Goal: Use online tool/utility: Utilize a website feature to perform a specific function

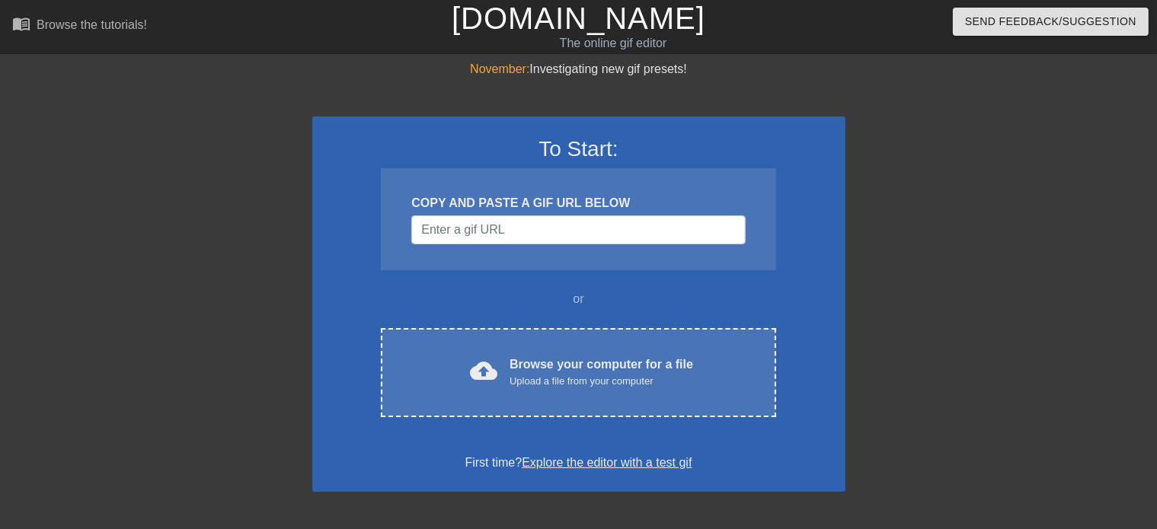
scroll to position [0, 11]
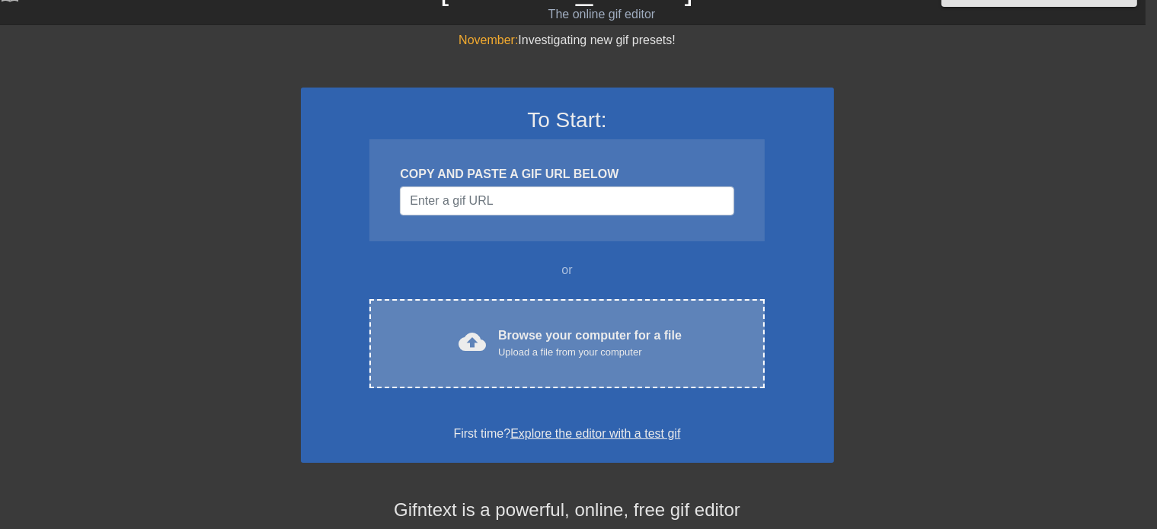
scroll to position [0, 11]
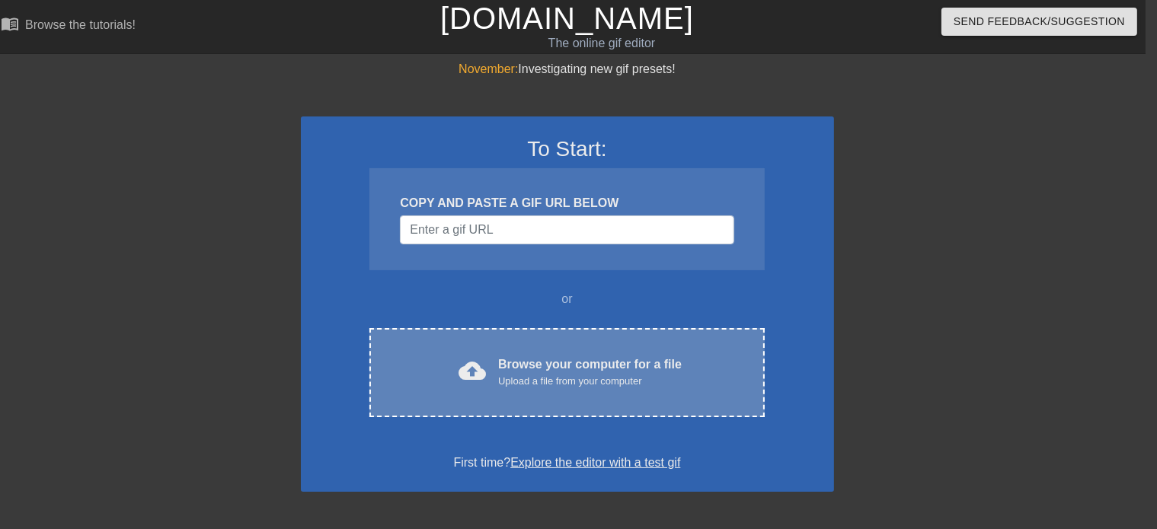
click at [572, 373] on div "Browse your computer for a file Upload a file from your computer" at bounding box center [590, 373] width 184 height 34
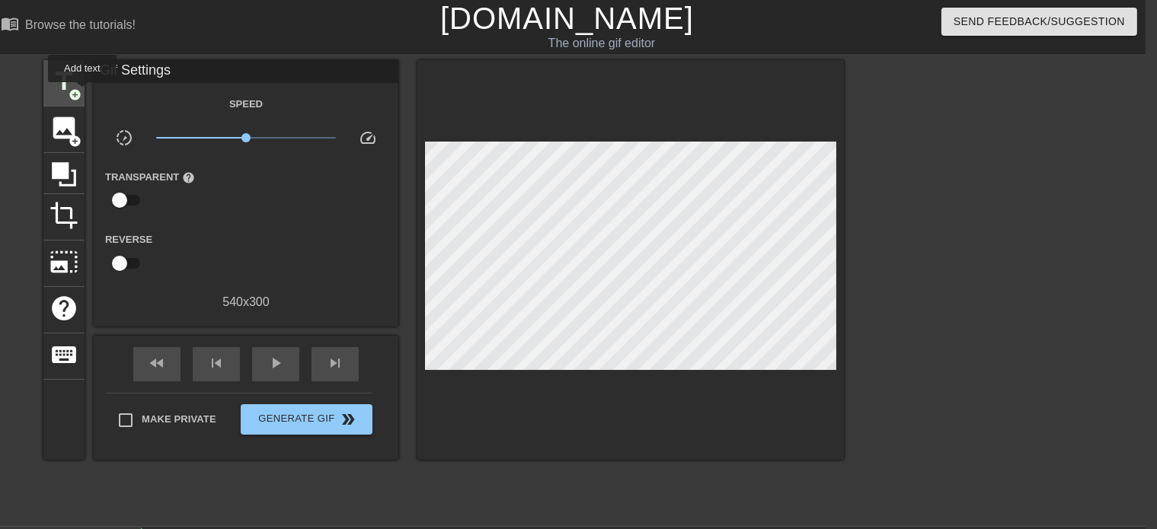
click at [82, 93] on div "title add_circle" at bounding box center [63, 83] width 41 height 46
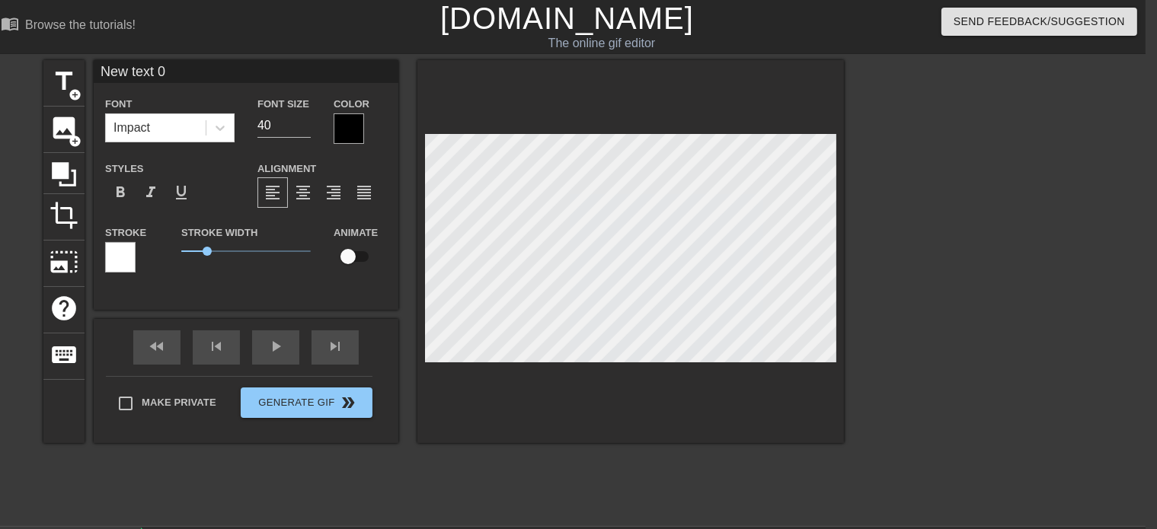
click at [364, 126] on div at bounding box center [349, 129] width 30 height 30
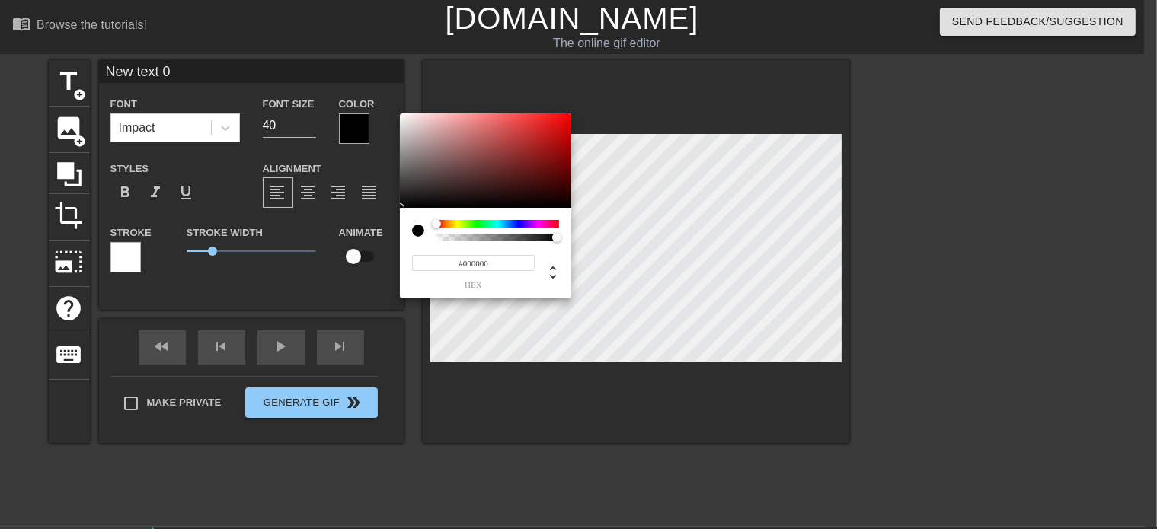
scroll to position [0, 0]
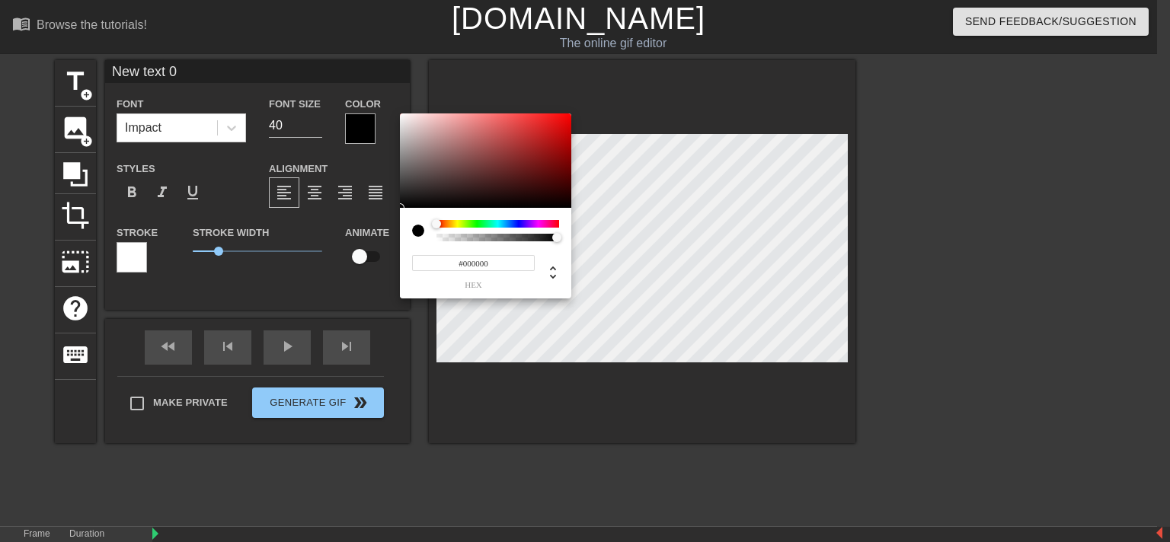
type input "0"
type input "1"
drag, startPoint x: 556, startPoint y: 236, endPoint x: 628, endPoint y: 261, distance: 76.4
click at [571, 261] on div "0 r 0 g 0 b 1 a" at bounding box center [485, 206] width 171 height 185
type input "195"
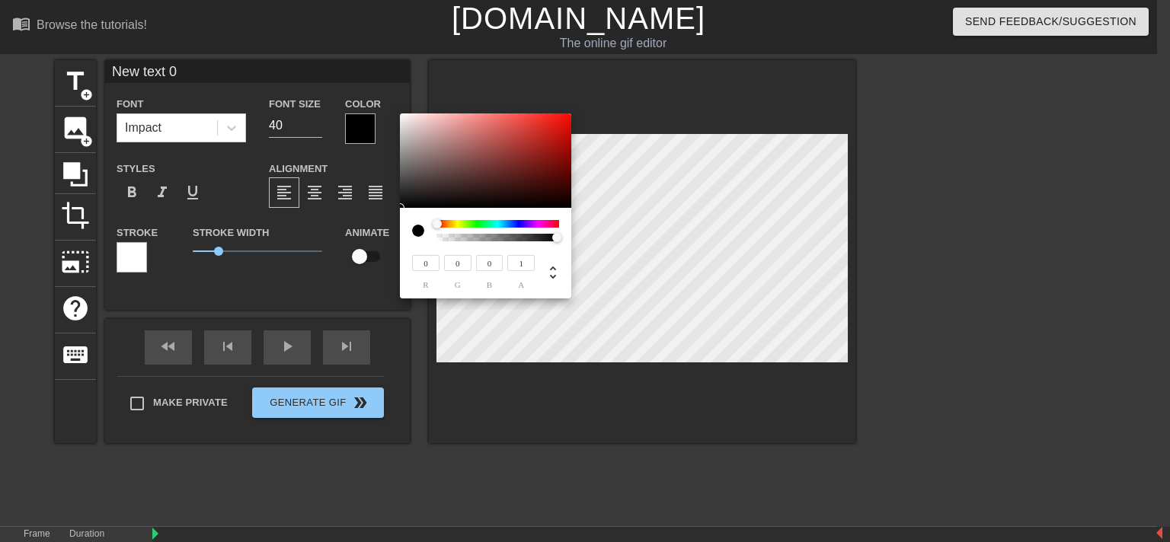
type input "178"
type input "177"
type input "178"
type input "203"
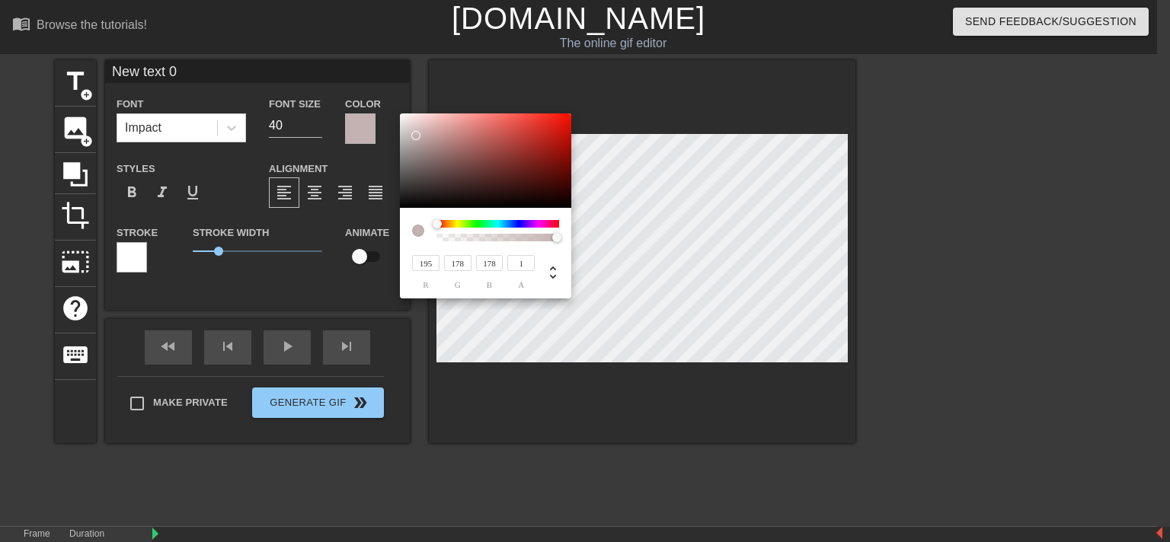
type input "187"
type input "205"
type input "190"
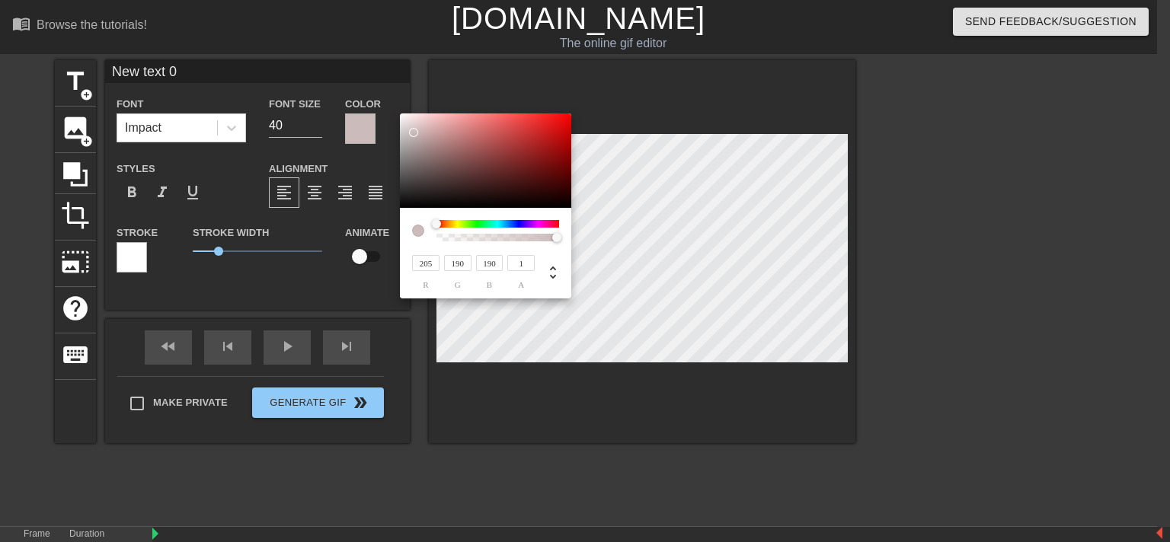
type input "181"
type input "195"
type input "171"
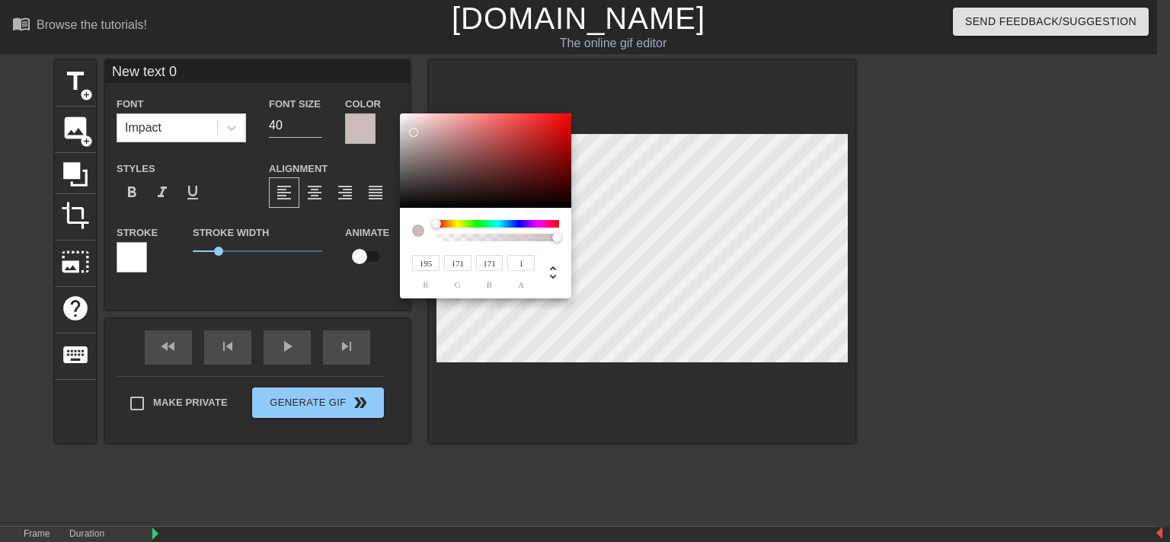
type input "183"
type input "160"
type input "175"
type input "152"
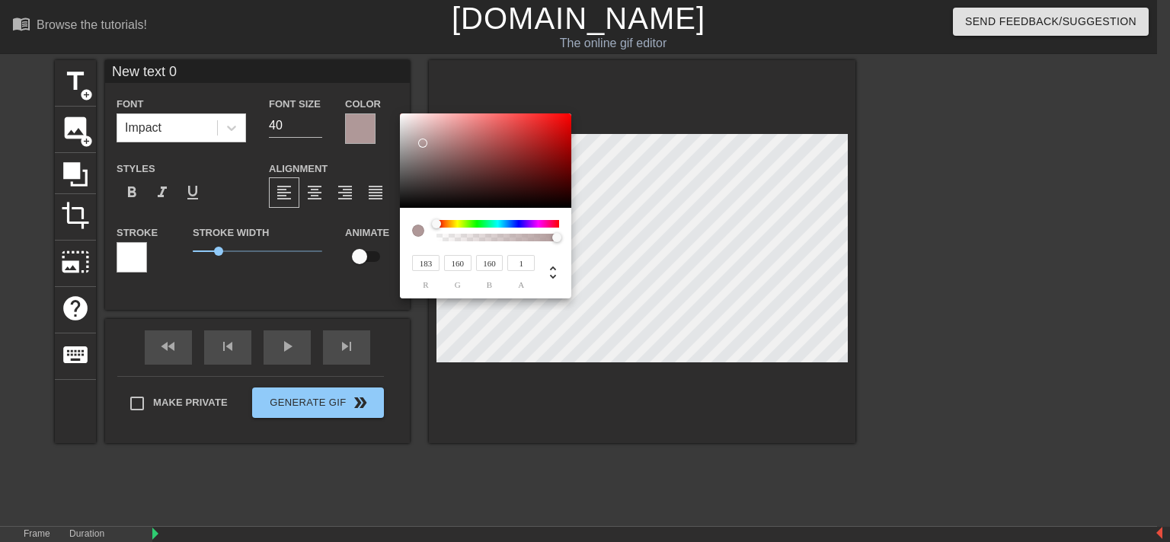
type input "152"
type input "177"
type input "154"
type input "201"
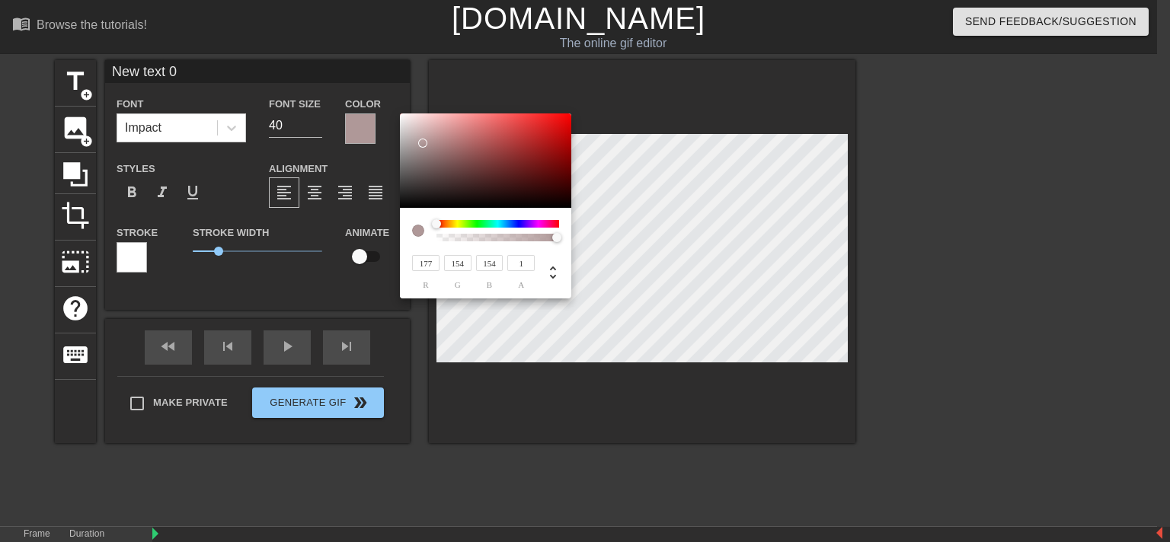
type input "180"
type input "224"
type input "207"
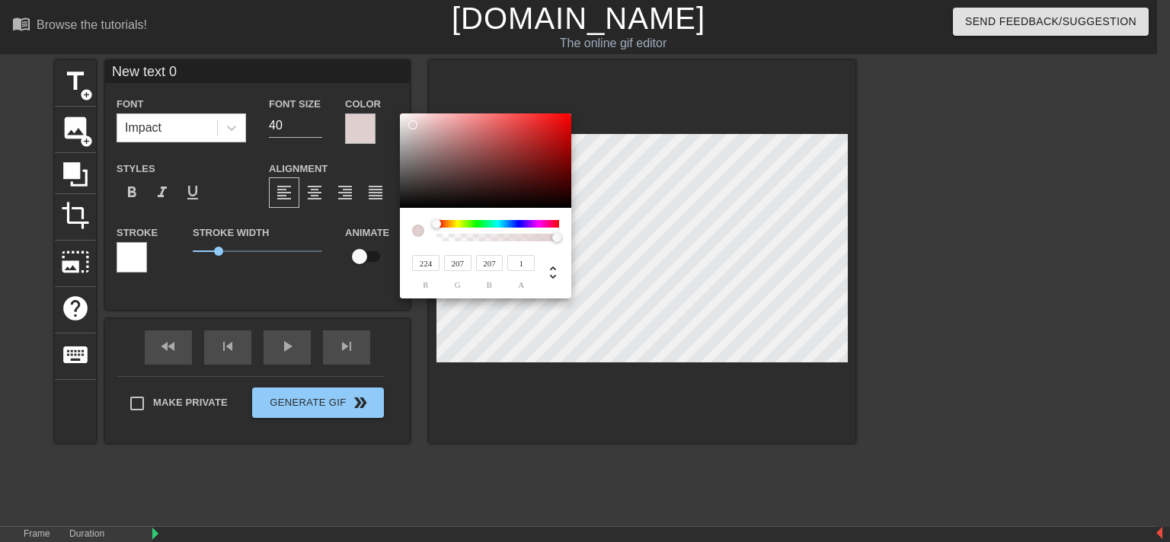
type input "236"
type input "223"
type input "224"
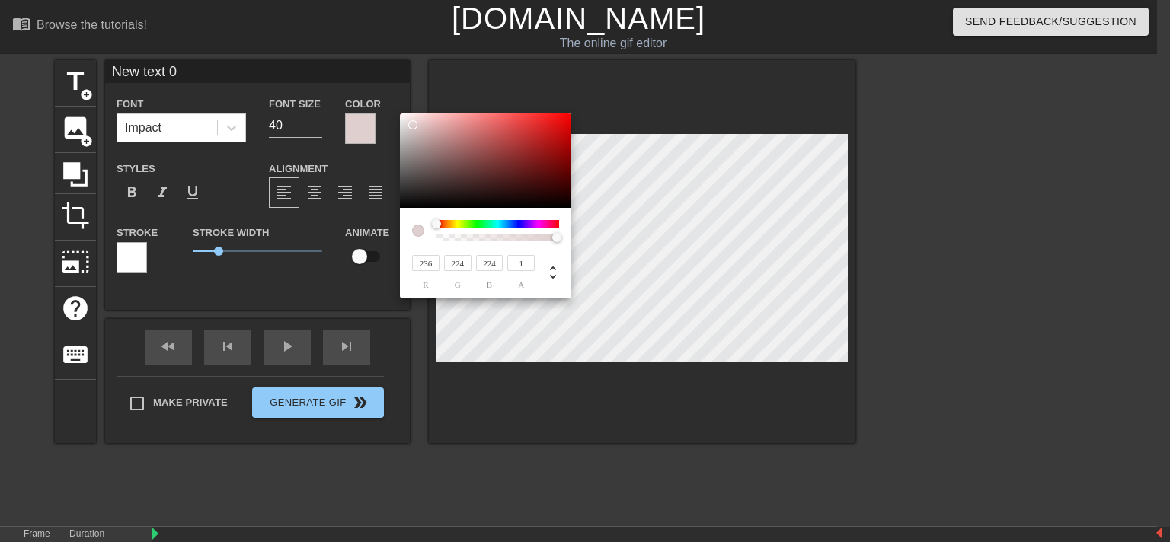
type input "238"
type input "228"
type input "243"
type input "233"
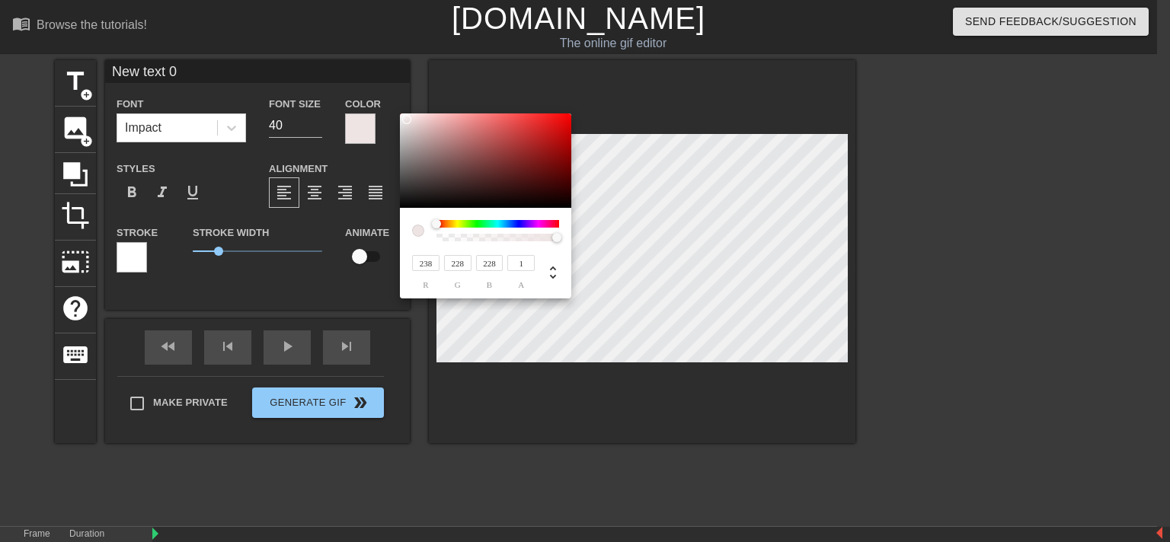
type input "233"
type input "245"
type input "237"
type input "247"
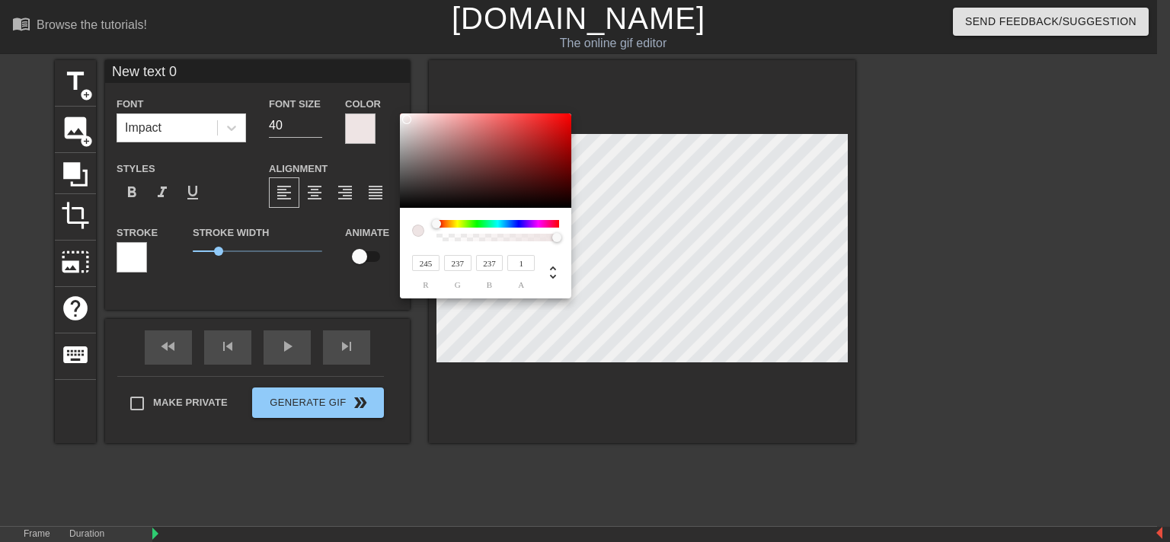
type input "241"
type input "253"
type input "140"
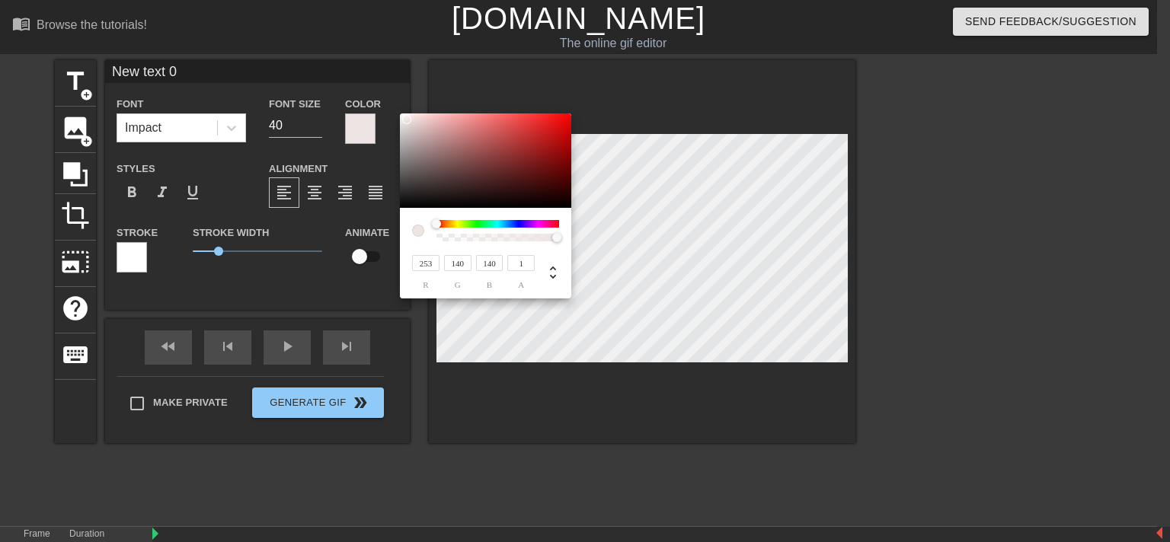
type input "253"
type input "255"
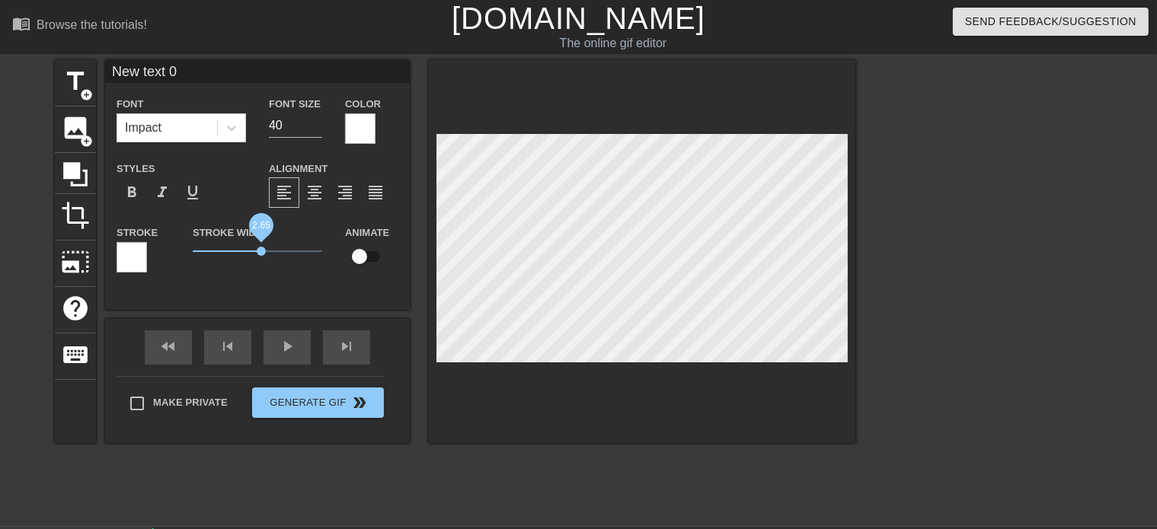
drag, startPoint x: 293, startPoint y: 248, endPoint x: 319, endPoint y: 248, distance: 25.9
click at [318, 248] on span "2.65" at bounding box center [258, 251] width 130 height 18
click at [322, 248] on span "3" at bounding box center [258, 251] width 130 height 18
click at [147, 261] on div at bounding box center [132, 257] width 30 height 30
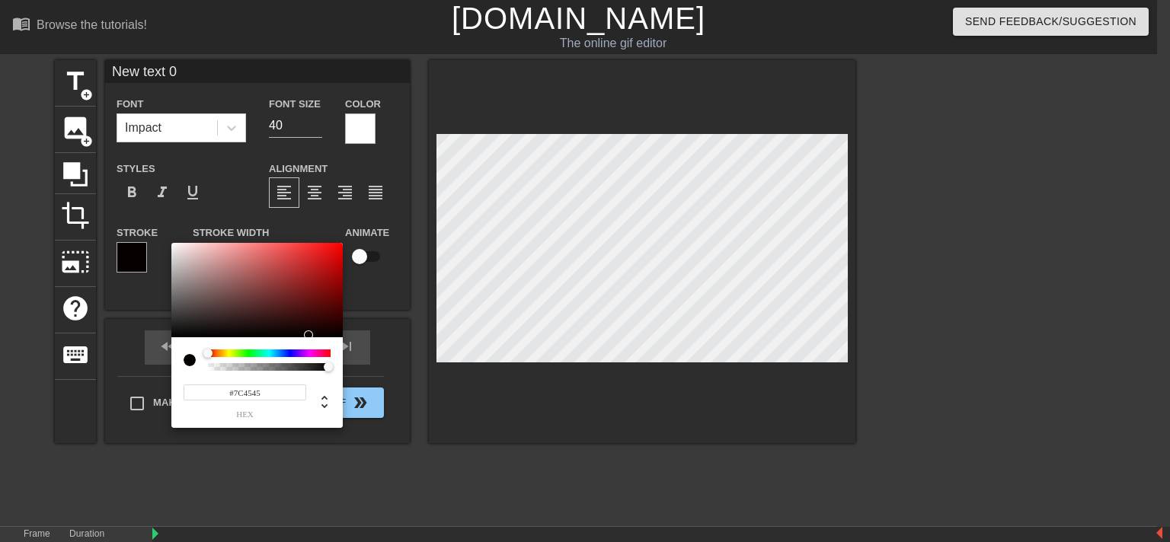
type input "#000000"
drag, startPoint x: 182, startPoint y: 326, endPoint x: 161, endPoint y: 344, distance: 27.5
click at [171, 337] on div at bounding box center [256, 290] width 171 height 94
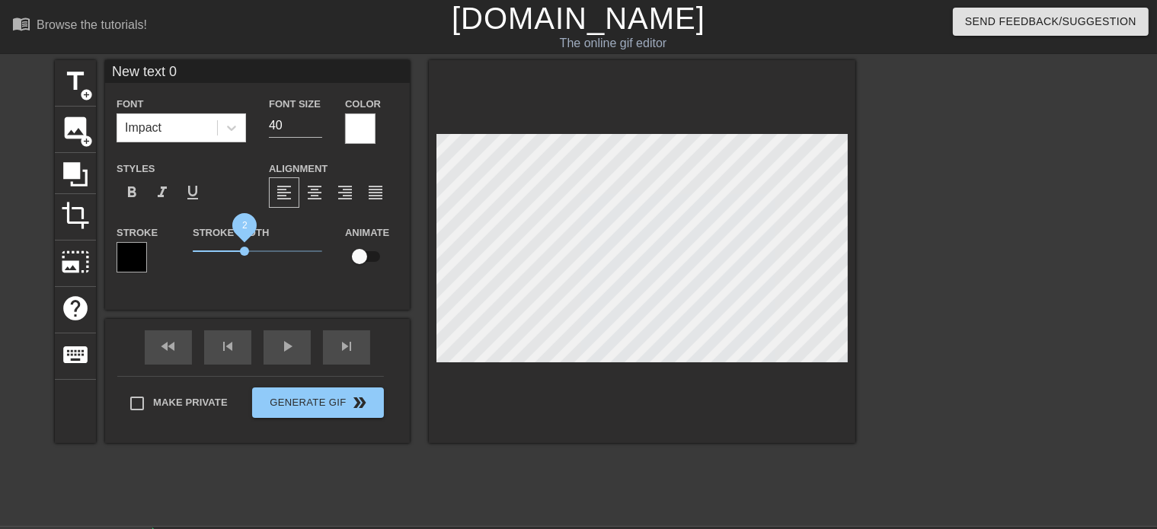
drag, startPoint x: 325, startPoint y: 250, endPoint x: 300, endPoint y: 254, distance: 24.8
click at [300, 254] on span "2" at bounding box center [258, 251] width 130 height 18
click at [290, 255] on span "1.75" at bounding box center [258, 251] width 130 height 18
type input "New text"
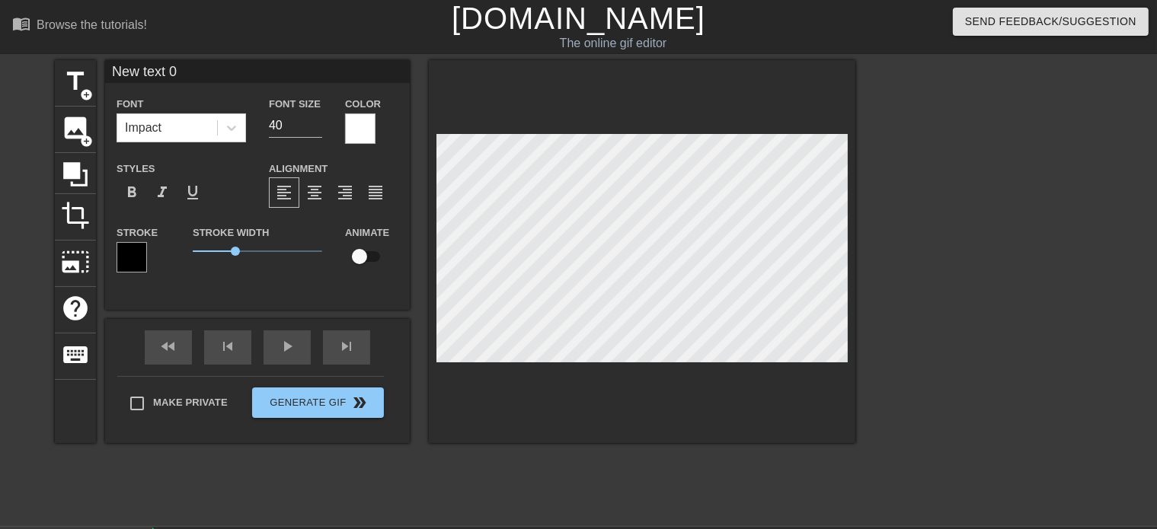
type textarea "New text"
type input "New text"
type textarea "New text"
type input "New tex"
type textarea "New tex"
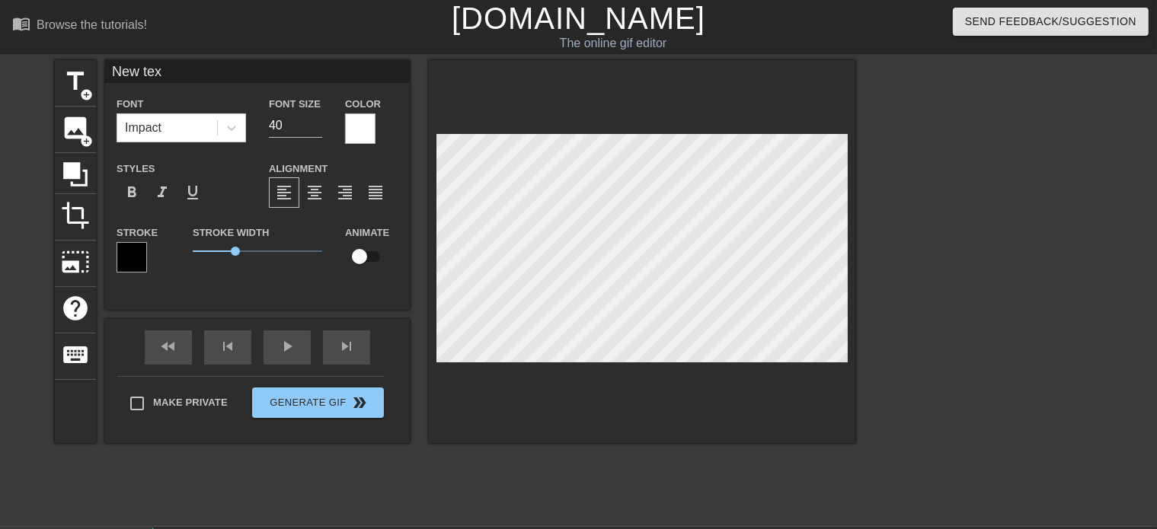
type input "New te"
type textarea "New te"
type input "New t"
type textarea "New t"
type input "New"
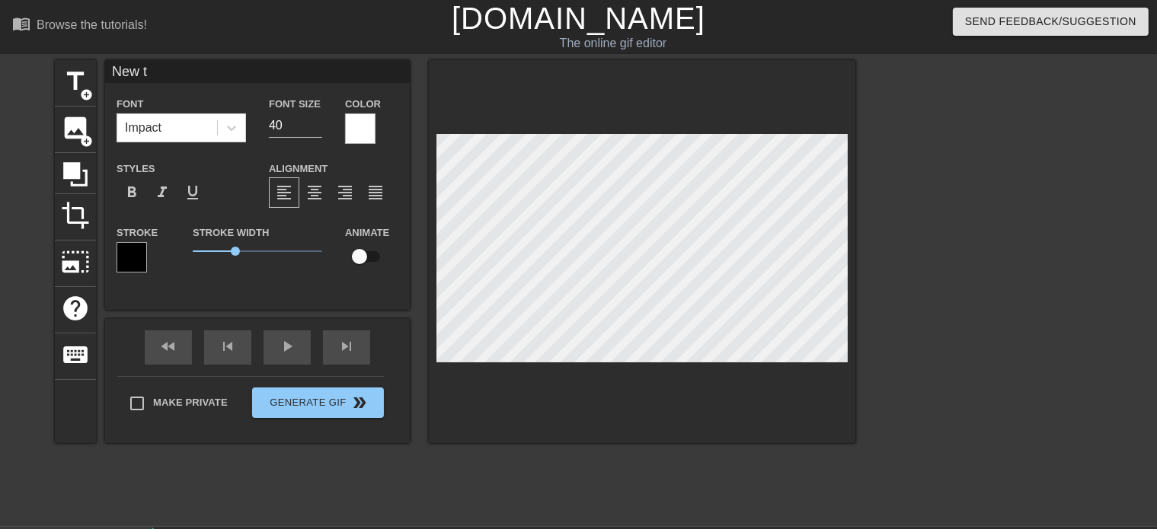
type textarea "New"
type input "New"
type textarea "New"
type input "Ne"
type textarea "Ne"
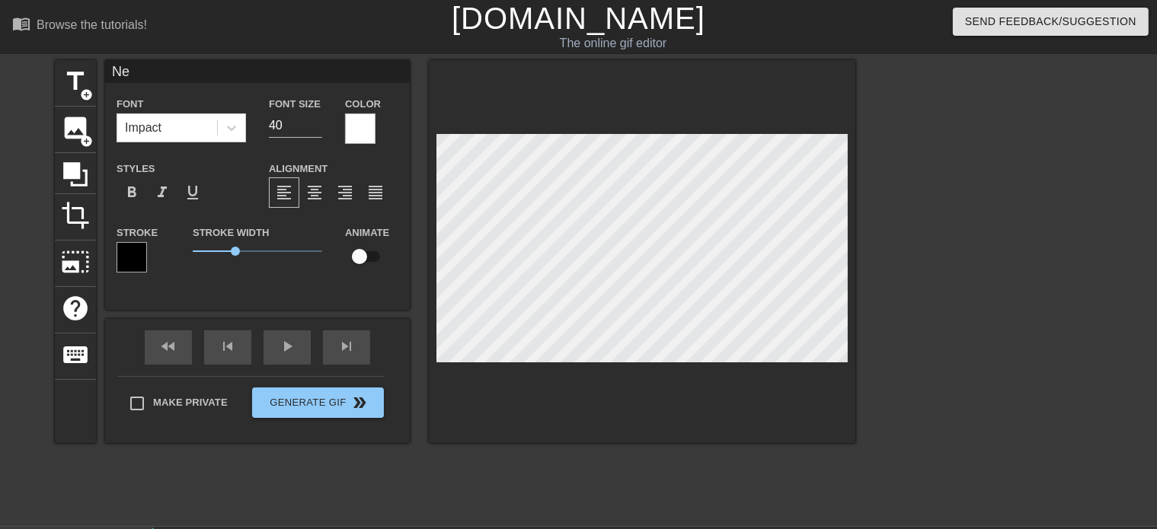
type input "N"
type textarea "N"
type input "V"
type textarea "V"
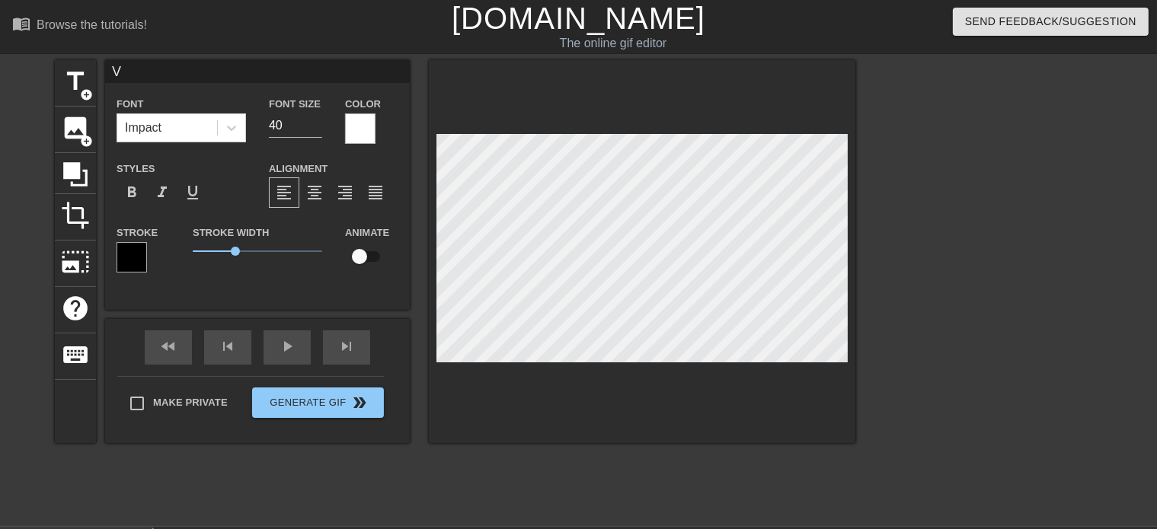
type input "Va"
type textarea "Va"
type input "Vas"
type textarea "Vas"
type input "Vas"
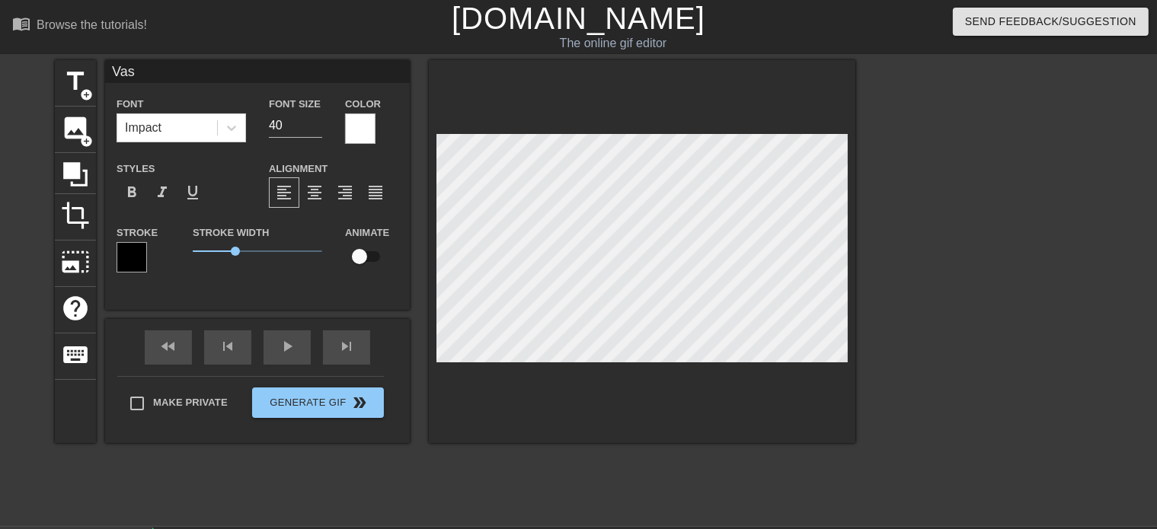
type textarea "Vas"
type input "Vas b"
type textarea "Vas b"
type input "Vas bi"
type textarea "Vas bi"
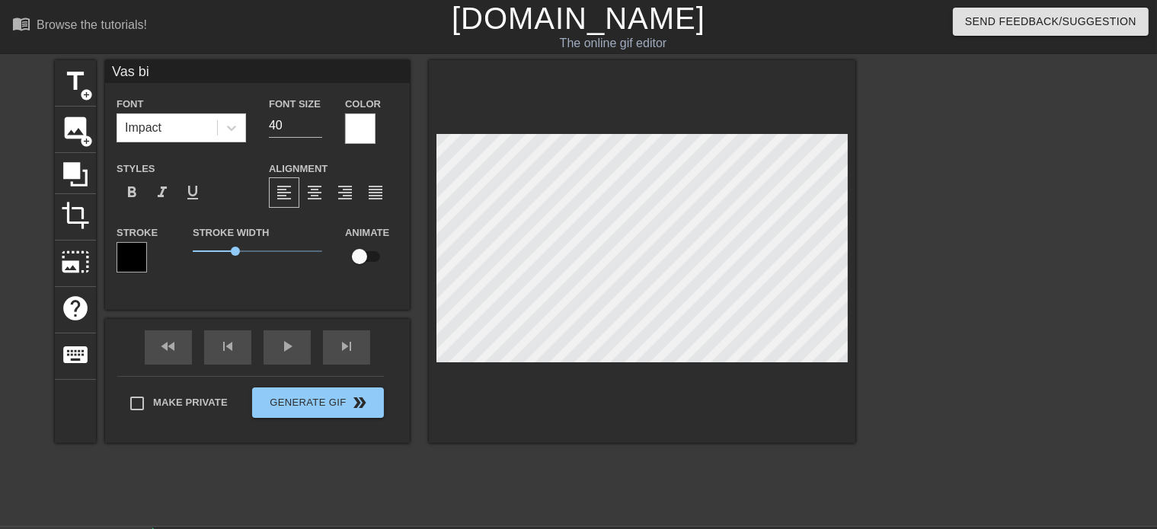
type input "Vas bie"
type textarea "Vas bie"
type input "Vas bien"
type textarea "Vas bien"
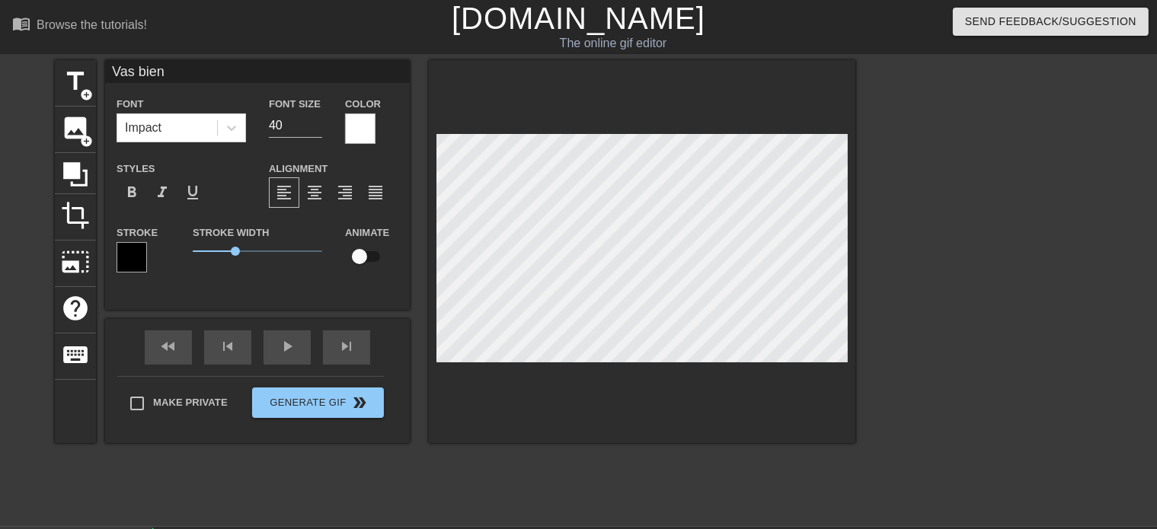
type input "Vas bien?"
type textarea "Vas bien?"
click at [322, 126] on input "39" at bounding box center [295, 126] width 53 height 24
click at [322, 126] on input "38" at bounding box center [295, 126] width 53 height 24
click at [322, 126] on input "37" at bounding box center [295, 126] width 53 height 24
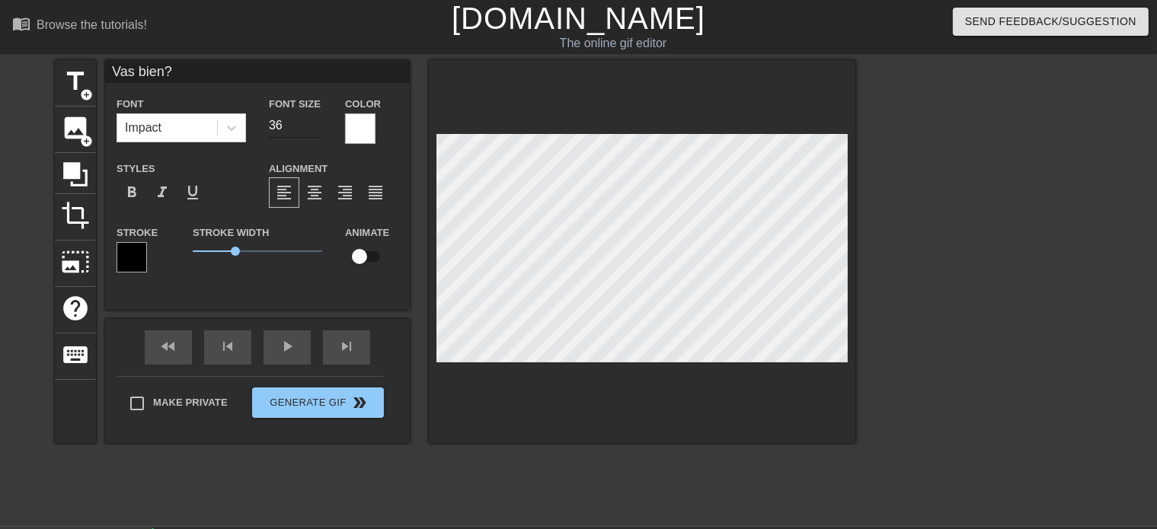
click at [322, 126] on input "36" at bounding box center [295, 126] width 53 height 24
click at [322, 126] on input "35" at bounding box center [295, 126] width 53 height 24
click at [322, 126] on input "34" at bounding box center [295, 126] width 53 height 24
type input "33"
click at [322, 126] on input "33" at bounding box center [295, 126] width 53 height 24
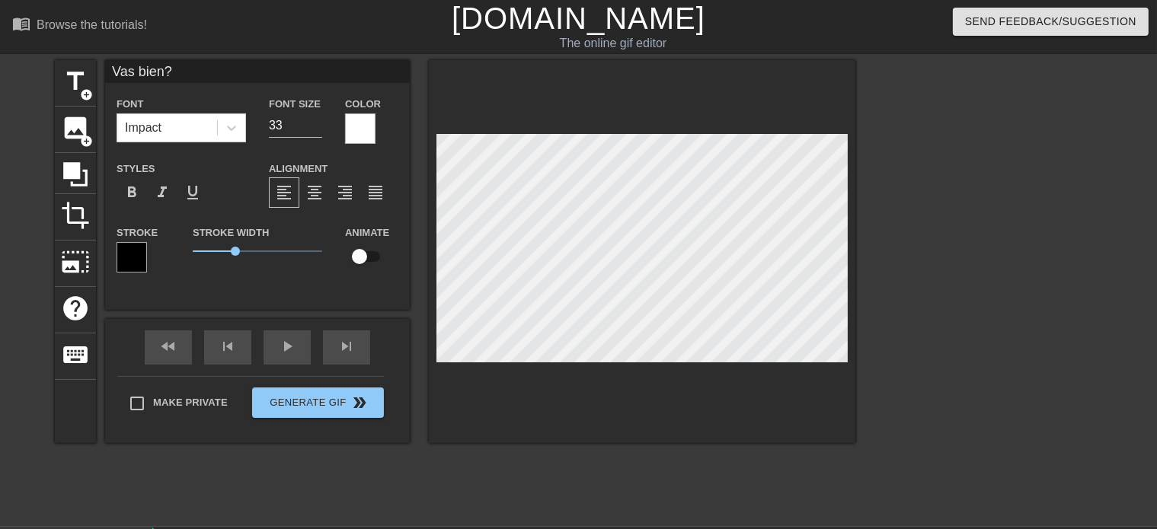
click at [715, 433] on div at bounding box center [642, 251] width 427 height 383
click at [403, 254] on input "checkbox" at bounding box center [359, 256] width 87 height 29
click at [331, 290] on div "Vas bien? Font Impact Font Size 33 Color Styles format_bold format_italic forma…" at bounding box center [257, 185] width 305 height 250
drag, startPoint x: 427, startPoint y: 264, endPoint x: 389, endPoint y: 268, distance: 38.4
click at [416, 257] on input "checkbox" at bounding box center [374, 256] width 87 height 29
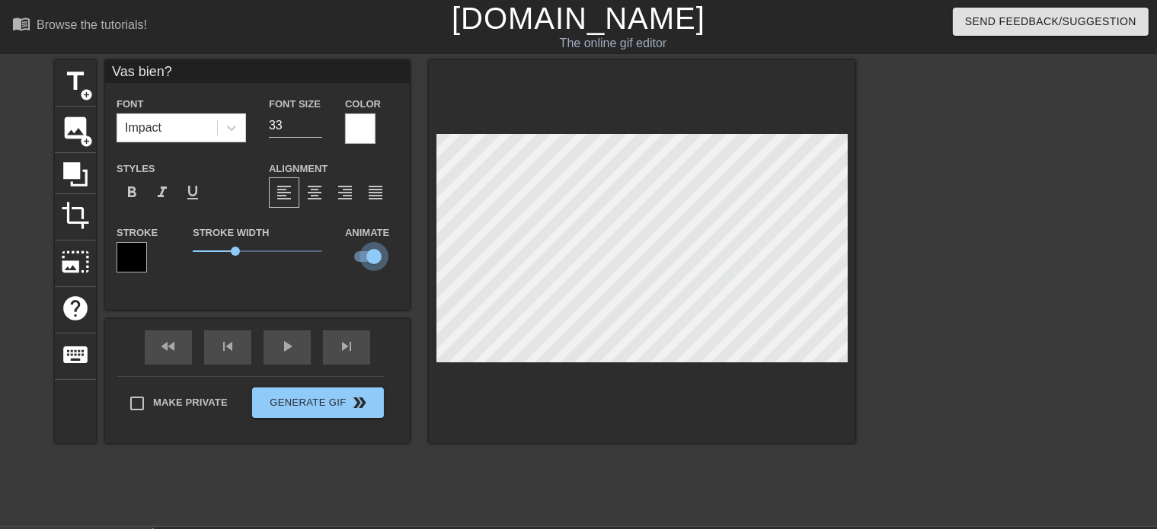
checkbox input "false"
type input "Vas bien?"
type textarea "Vas bien?"
type input "Vas bien? O"
type textarea "Vas bien? O"
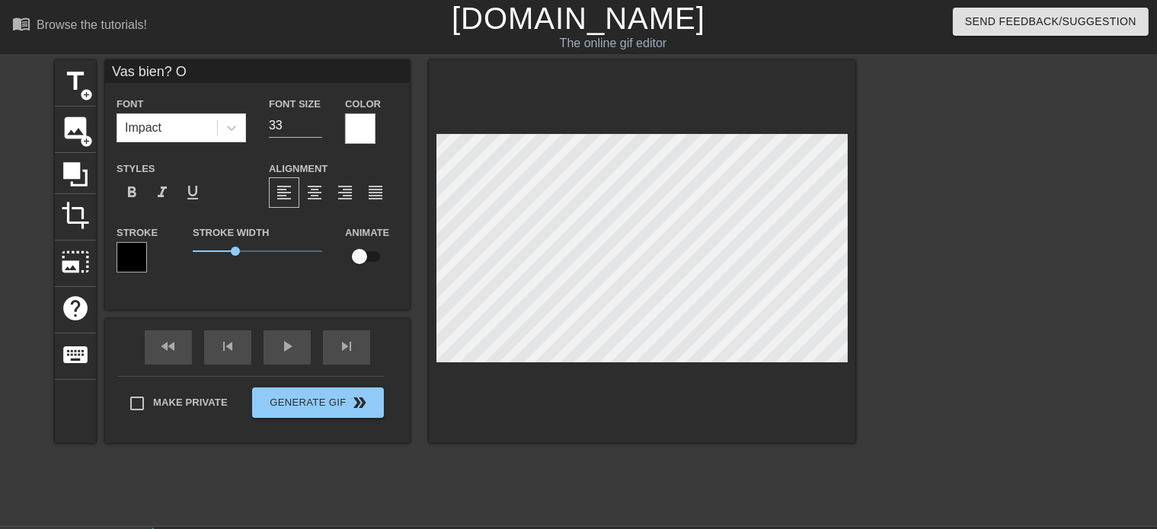
type input "Vas bien? OK"
type textarea "Vas bien? OK"
type input "Vas bien? OK,"
type textarea "Vas bien? OK,"
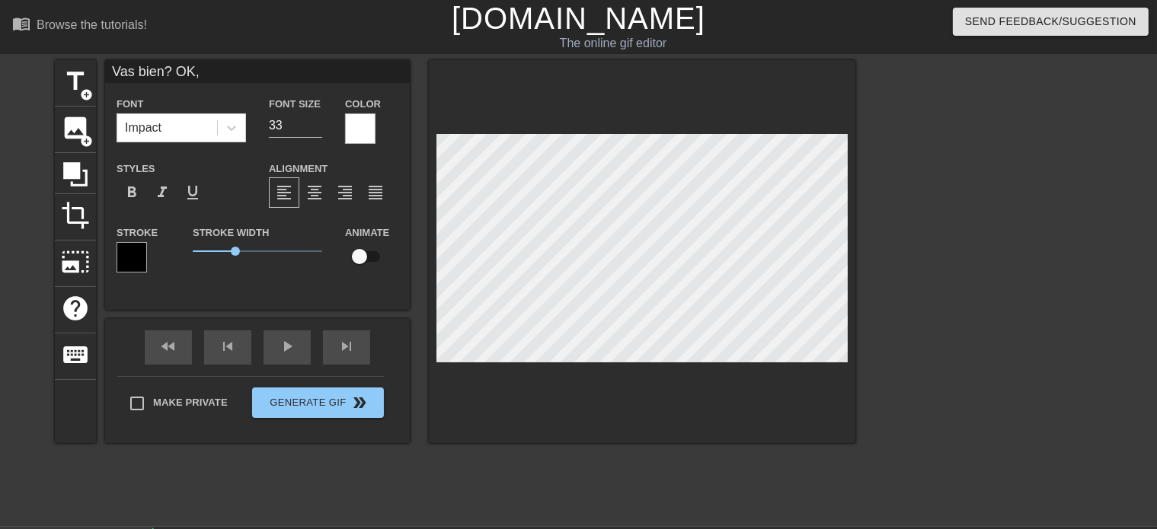
type input "Vas bien? OK,"
type textarea "Vas bien? OK,"
type input "Vas bien? OK, s"
type textarea "Vas bien? OK, s"
type input "Vas bien? OK, si"
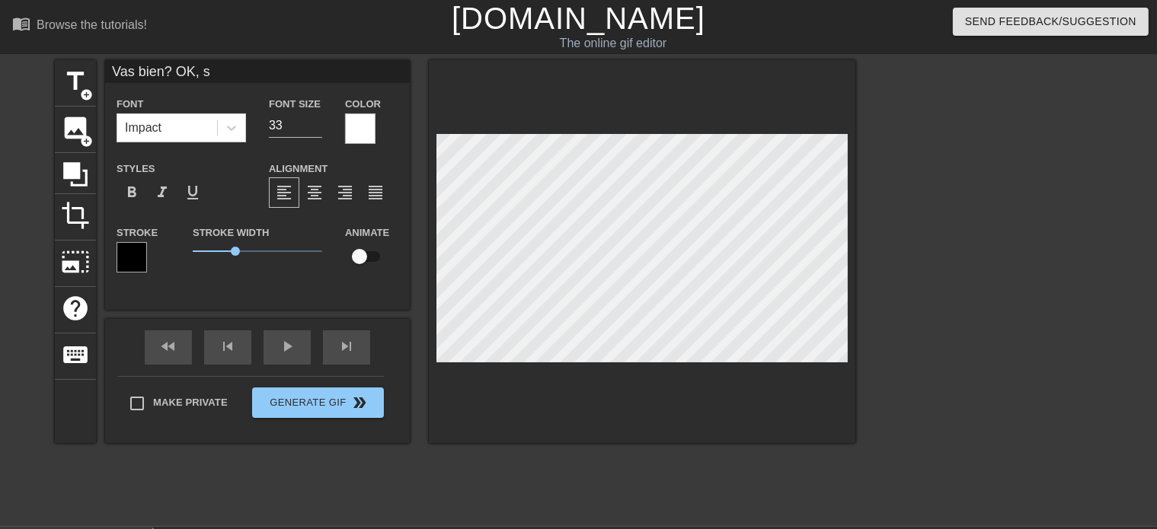
type textarea "Vas bien? OK, si"
type input "Vas bien? OK, sig"
type textarea "Vas bien? OK, sig"
type input "Vas bien? OK, sigu"
type textarea "Vas bien? OK, sigu"
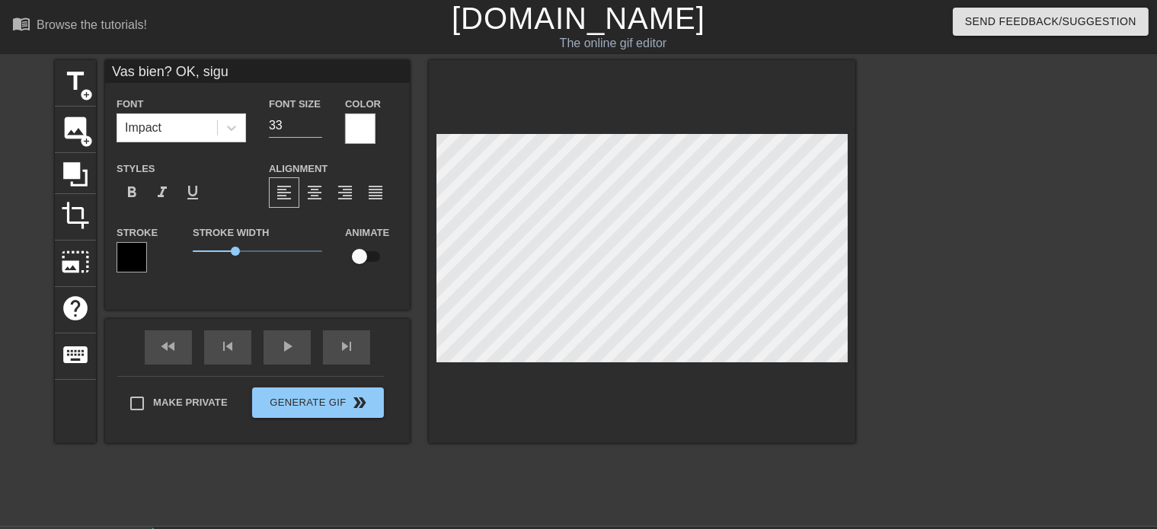
type input "Vas bien? OK, sigue"
type textarea "Vas bien? OK, sigue"
type input "Vas bien? OK, sigue!"
type textarea "Vas bien? OK, sigue!"
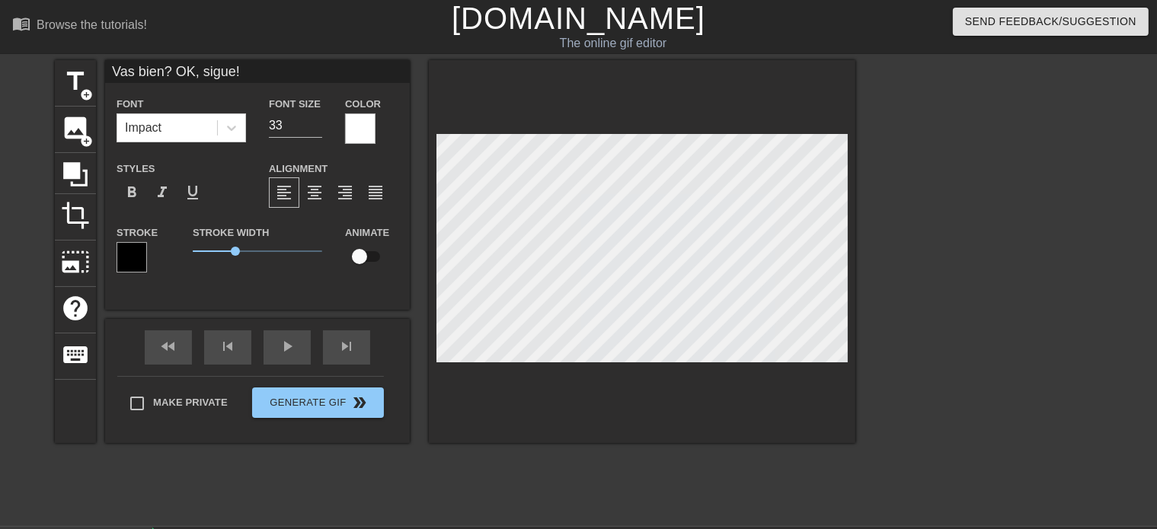
type input "Vas bien? OK, sigue"
type textarea "Vas bien? OK, sigue"
type input "Vas bien? OK, sigue"
type textarea "Vas bien? OK, sigue"
type input "Vas bien? OK, sigue a"
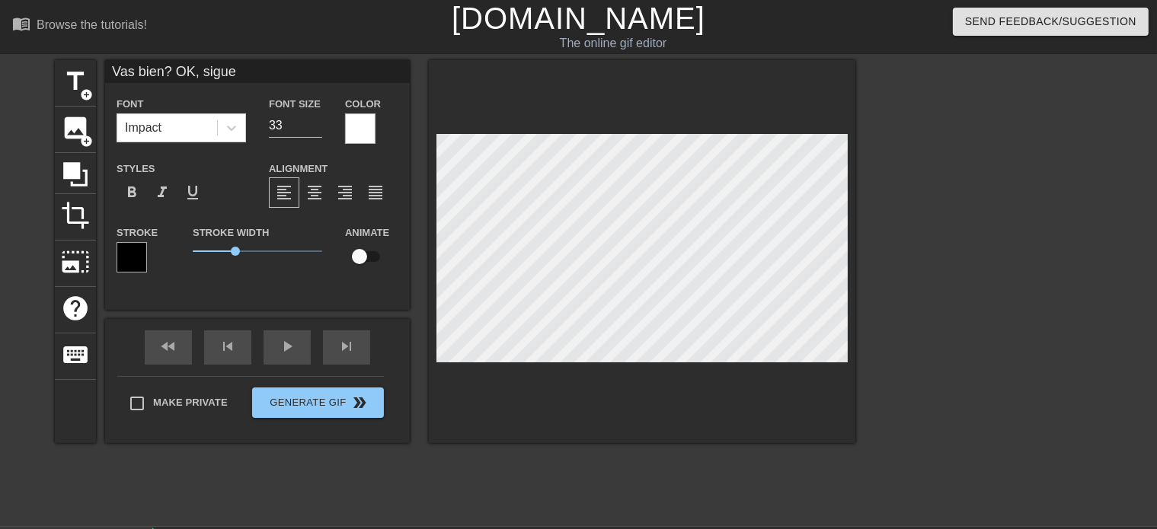
type textarea "Vas bien? OK, sigue a"
type input "Vas bien? OK, sigue as"
type textarea "Vas bien? OK, sigue as"
type input "Vas bien? OK, sigue así"
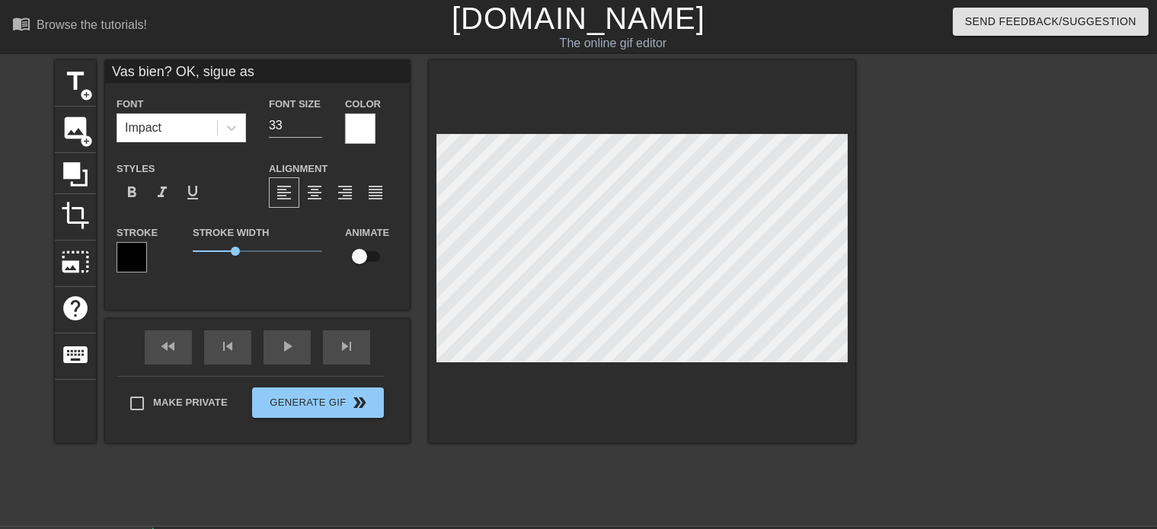
type textarea "Vas bien? OK, sigue así"
type input "Vas bien? OK, sigue así!"
type textarea "Vas bien? OK, sigue así!"
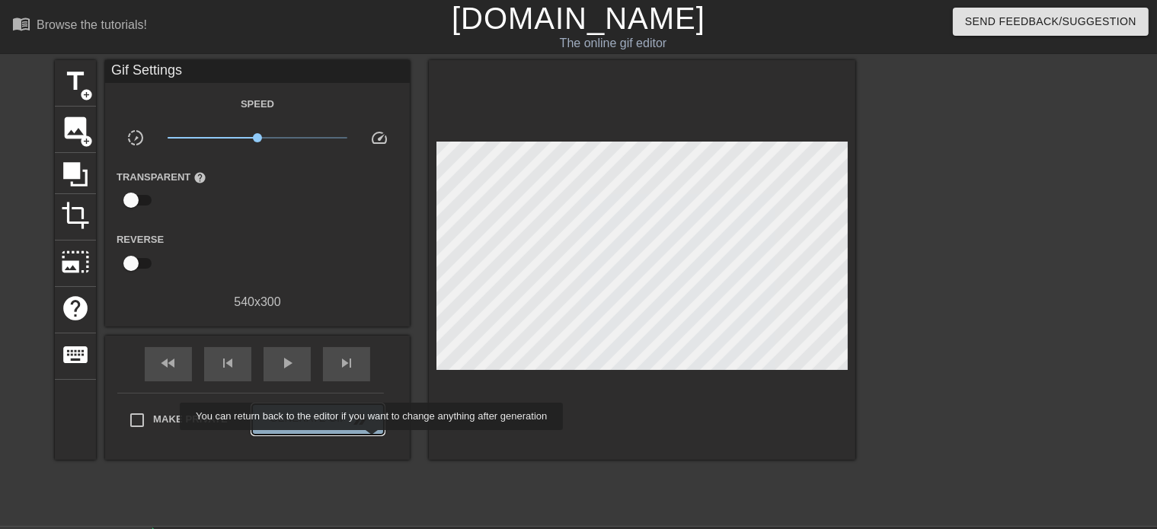
click at [373, 429] on span "Generate Gif double_arrow" at bounding box center [318, 420] width 120 height 18
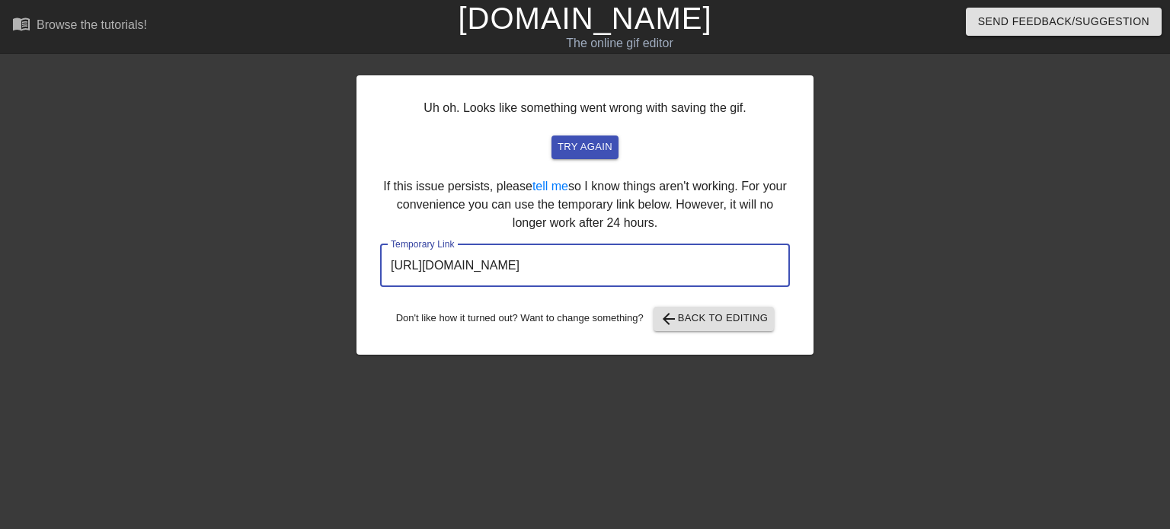
click at [544, 267] on input "http://www.gifntext.com/temp_generations/t4a3INsc.gif" at bounding box center [585, 266] width 410 height 43
click at [545, 267] on input "http://www.gifntext.com/temp_generations/t4a3INsc.gif" at bounding box center [585, 266] width 410 height 43
click at [544, 264] on input "http://www.gifntext.com/temp_generations/t4a3INsc.gif" at bounding box center [585, 266] width 410 height 43
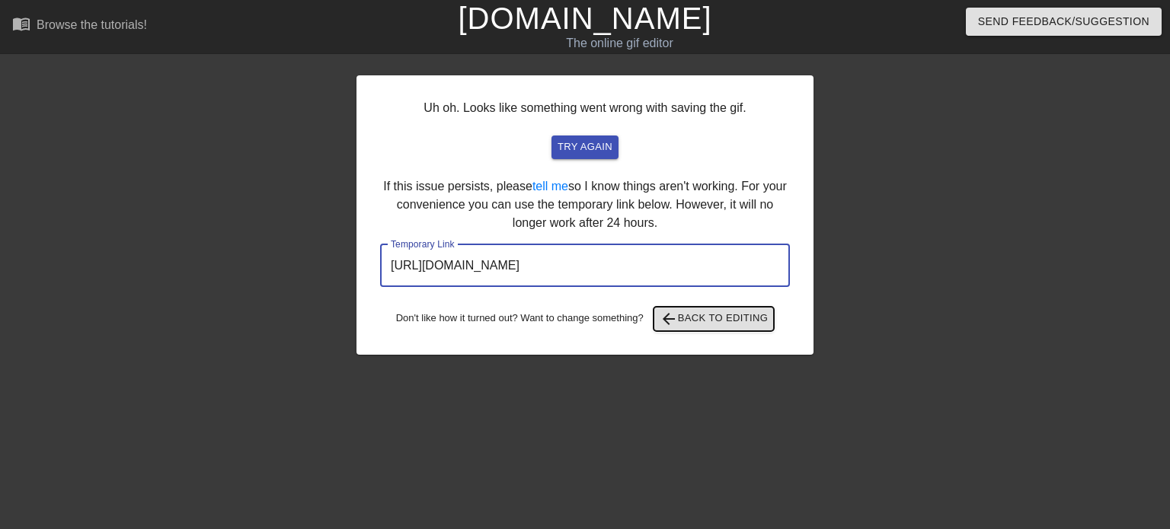
click at [734, 322] on span "arrow_back Back to Editing" at bounding box center [714, 319] width 109 height 18
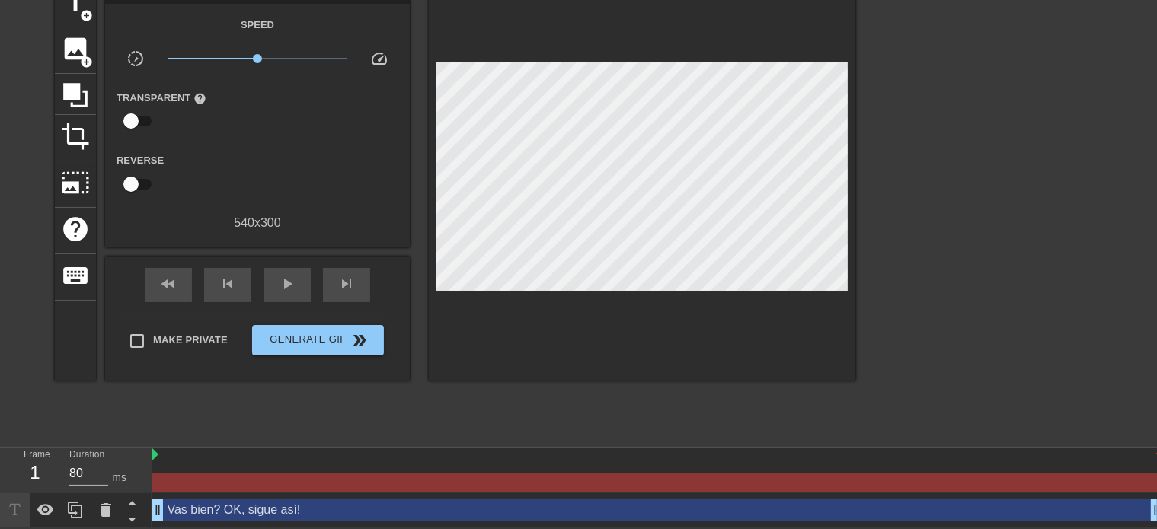
scroll to position [81, 0]
click at [151, 456] on div "Frame 1 Duration 80 ms" at bounding box center [76, 471] width 152 height 46
click at [153, 455] on div at bounding box center [657, 455] width 1010 height 15
click at [40, 478] on div "1" at bounding box center [35, 472] width 23 height 27
click at [42, 469] on div "1" at bounding box center [35, 472] width 23 height 27
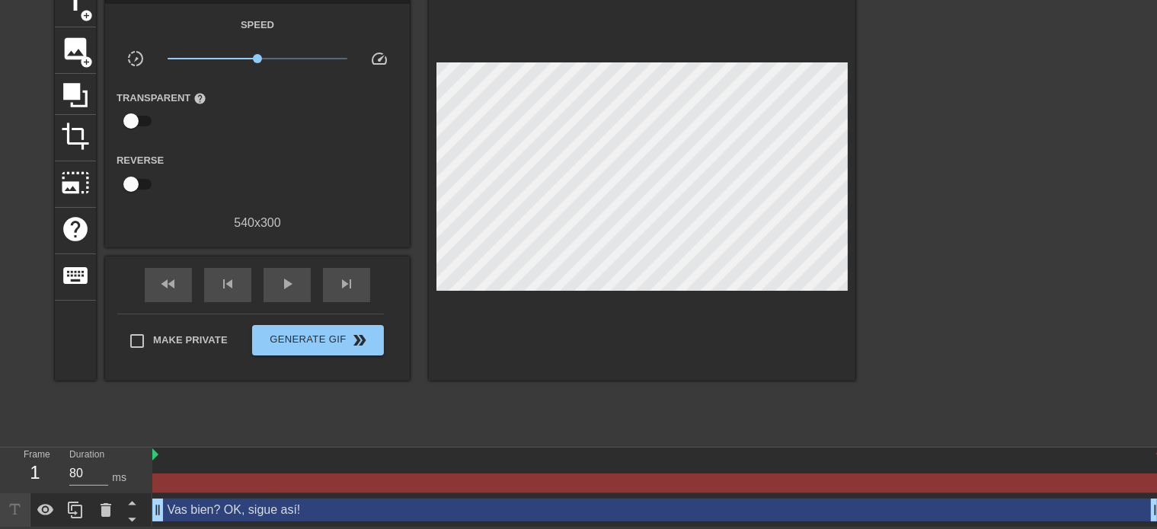
click at [32, 472] on div "1" at bounding box center [35, 472] width 23 height 27
click at [33, 472] on div "1" at bounding box center [35, 472] width 23 height 27
click at [38, 474] on div "1" at bounding box center [35, 472] width 23 height 27
drag, startPoint x: 38, startPoint y: 474, endPoint x: 91, endPoint y: 473, distance: 53.3
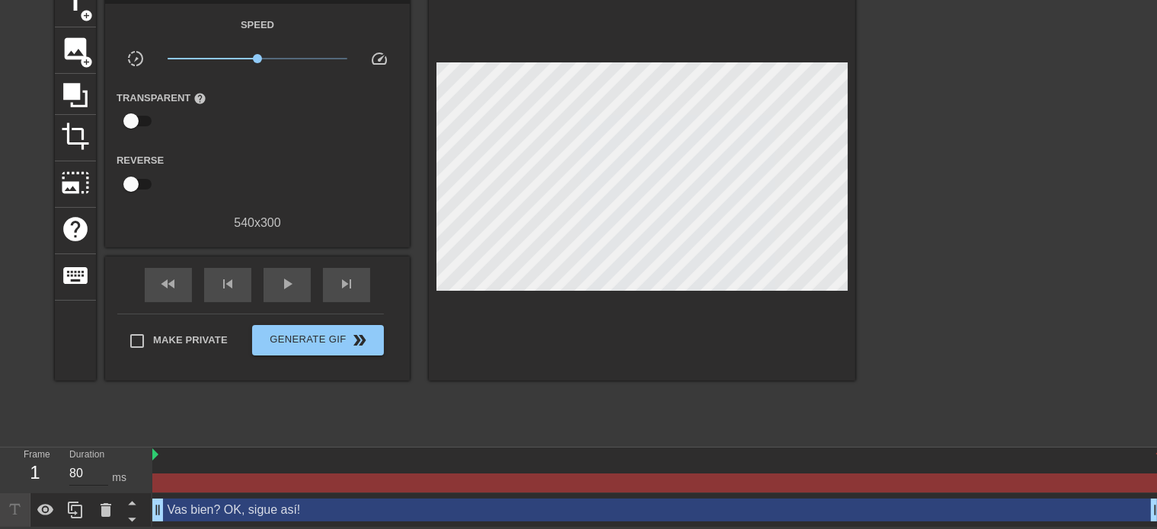
click at [42, 474] on div "1" at bounding box center [35, 472] width 23 height 27
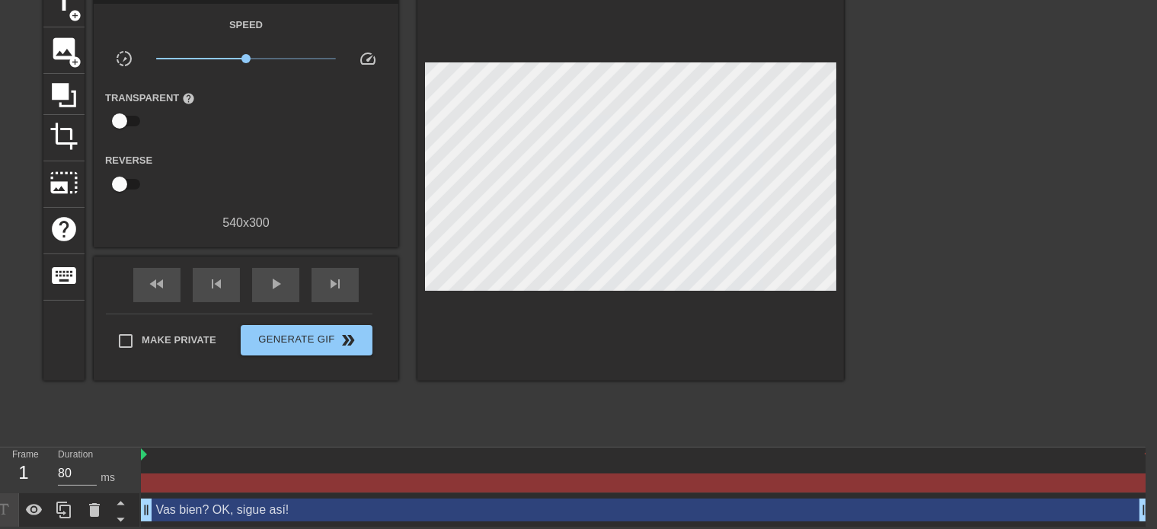
click at [1135, 477] on div at bounding box center [645, 483] width 1009 height 19
click at [22, 474] on div "1" at bounding box center [23, 472] width 23 height 27
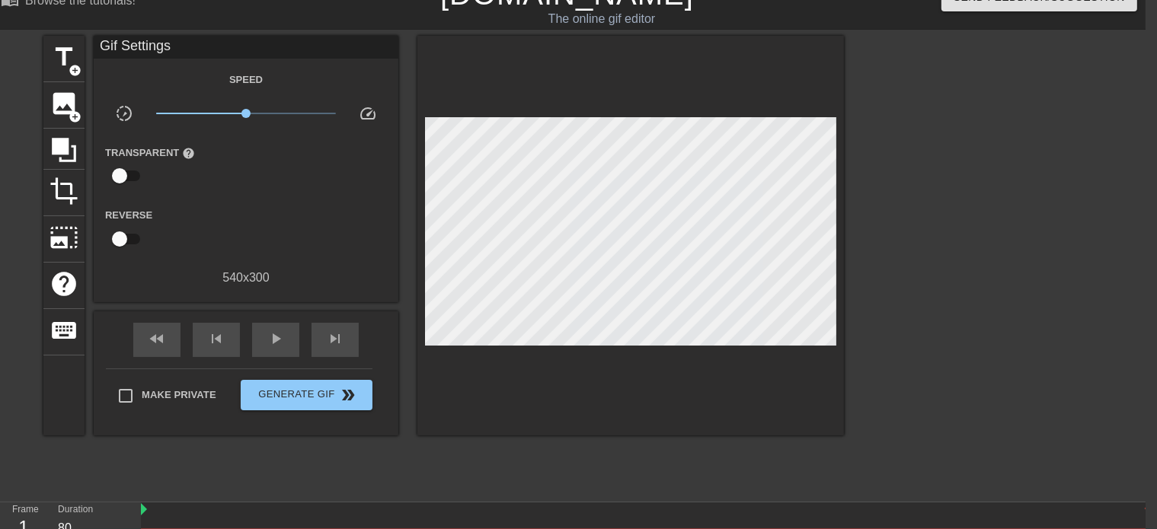
scroll to position [0, 12]
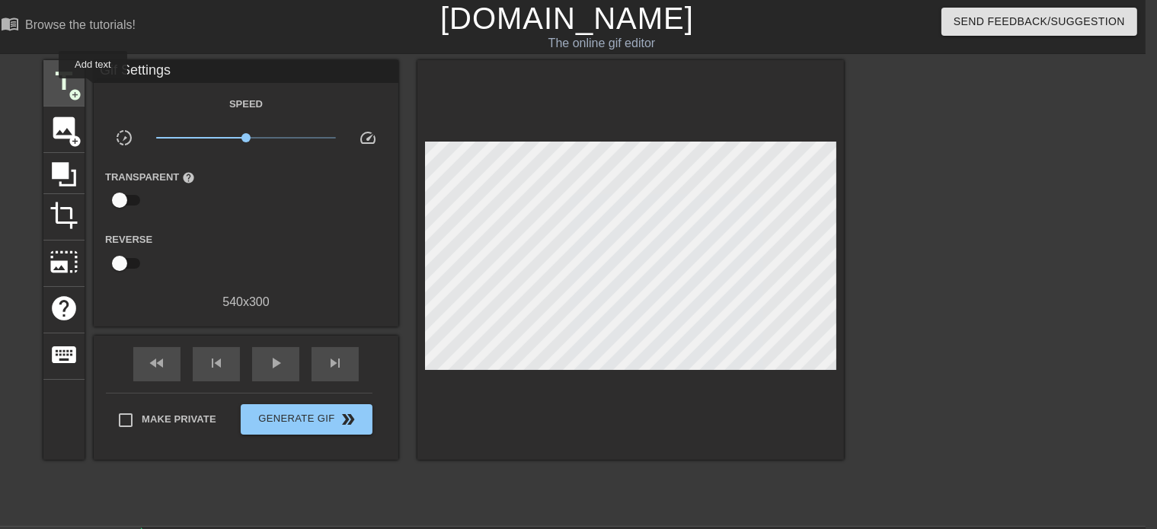
click at [67, 85] on div "title add_circle" at bounding box center [63, 83] width 41 height 46
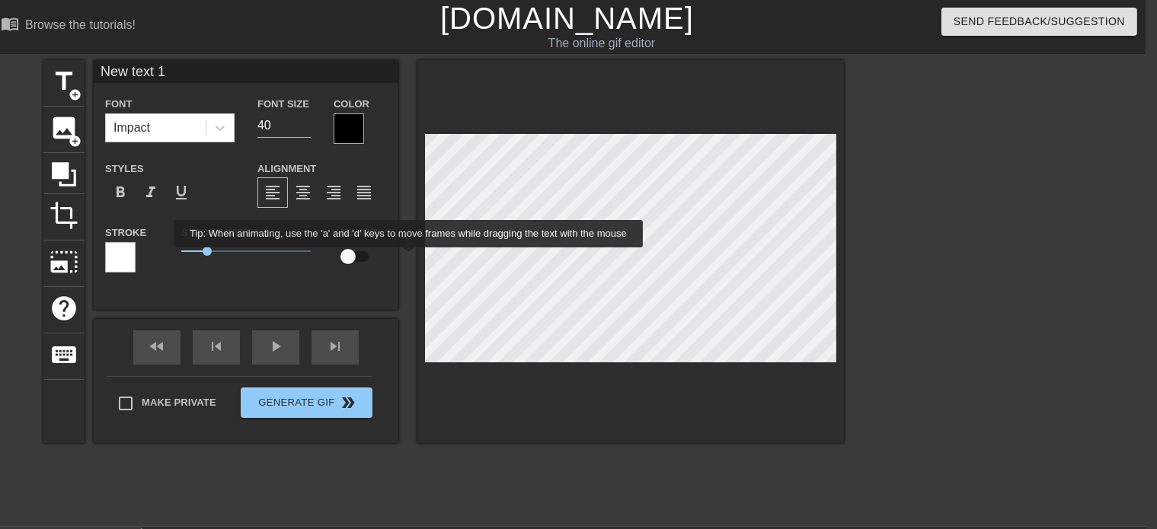
click at [392, 258] on input "checkbox" at bounding box center [348, 256] width 87 height 29
checkbox input "true"
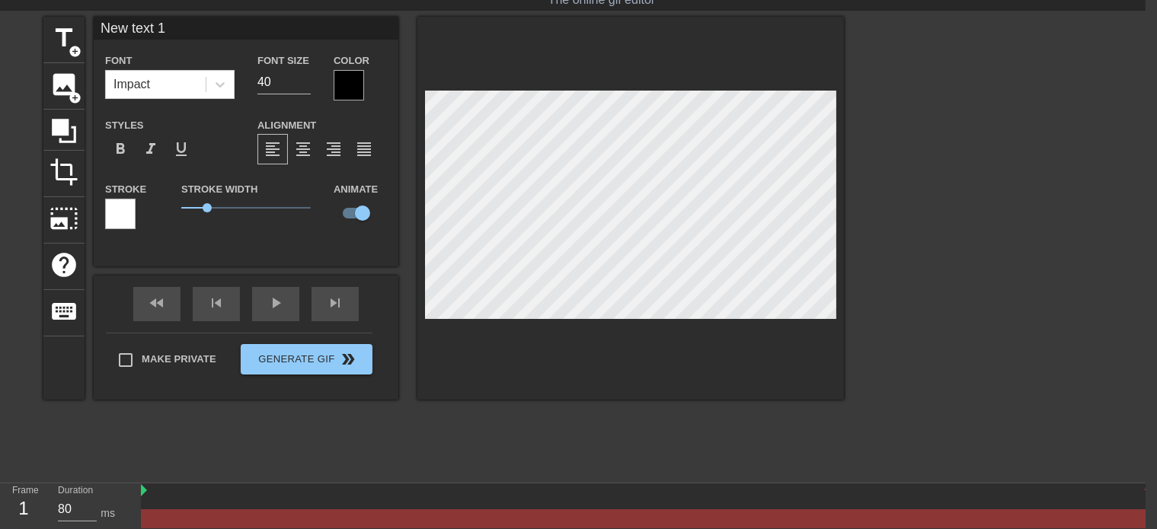
scroll to position [115, 12]
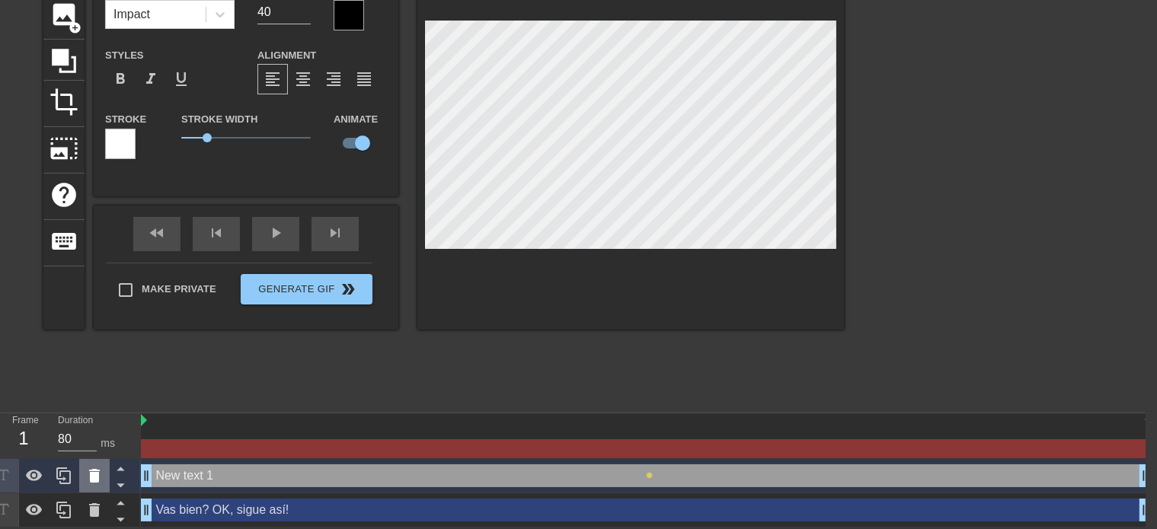
click at [90, 476] on icon at bounding box center [94, 476] width 11 height 14
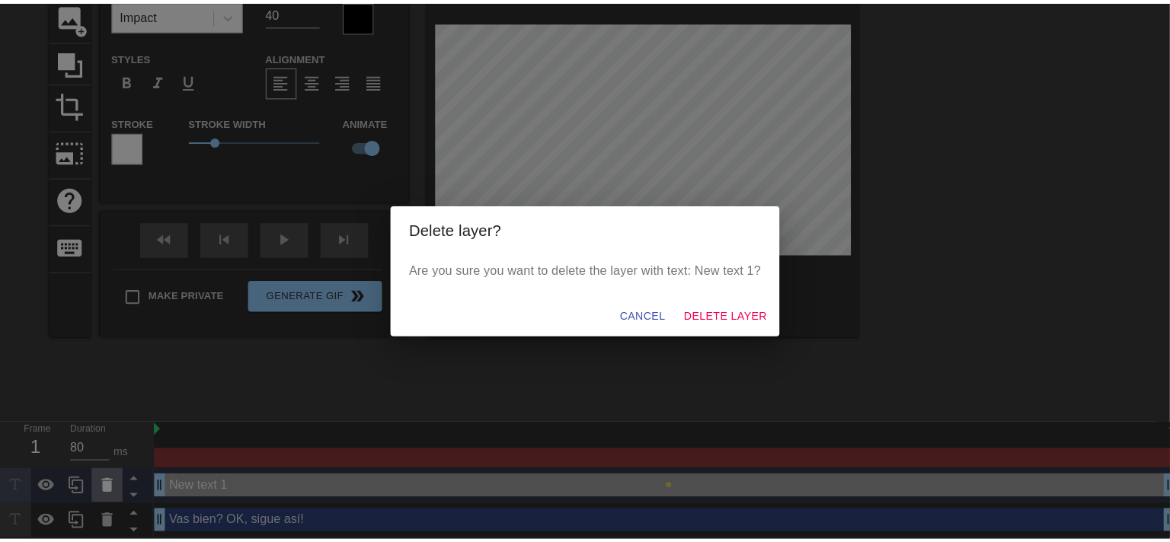
scroll to position [102, 0]
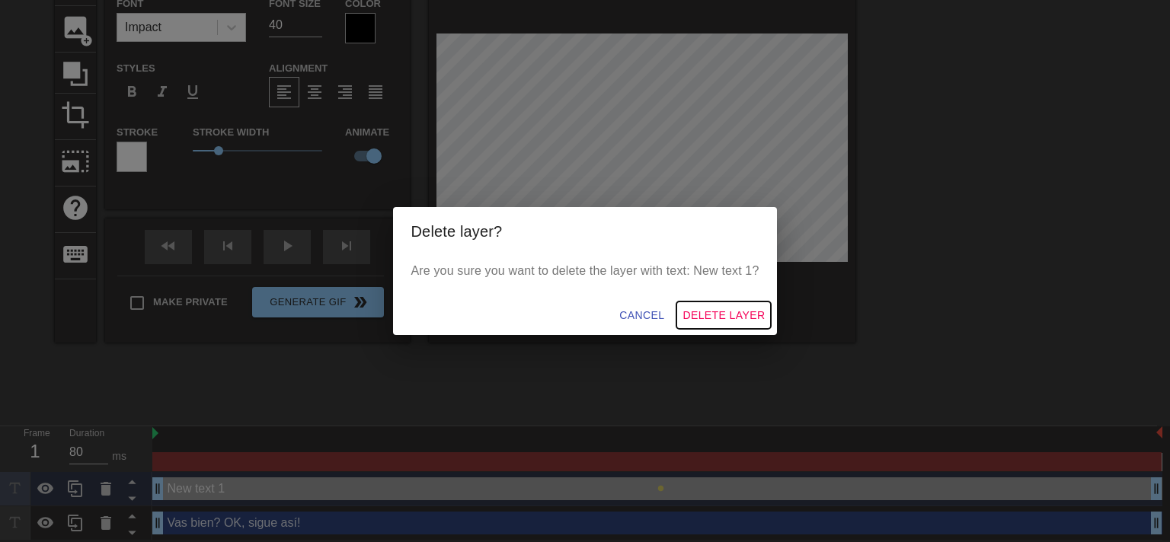
click at [694, 316] on span "Delete Layer" at bounding box center [724, 315] width 82 height 19
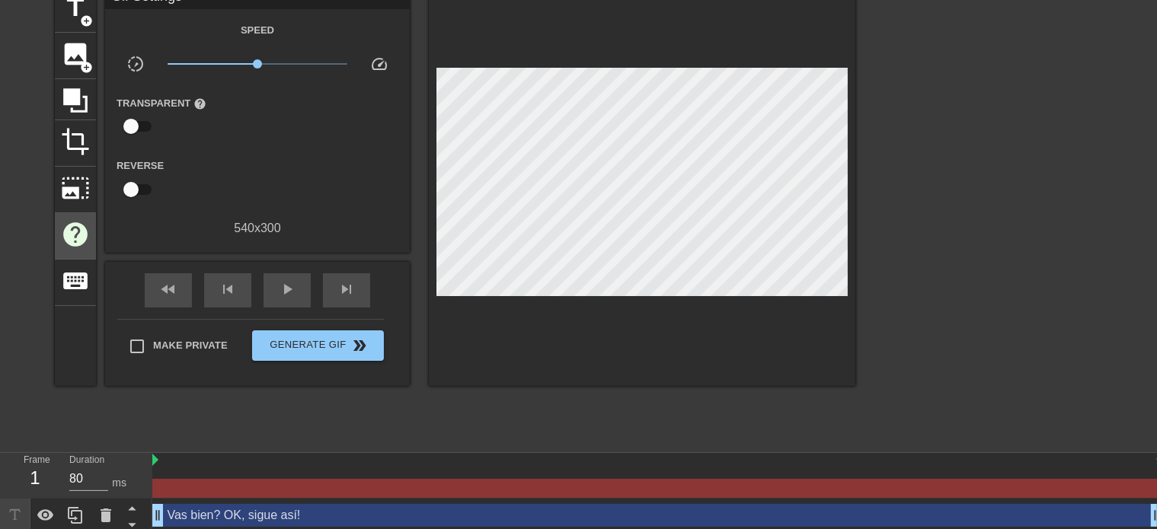
scroll to position [90, 0]
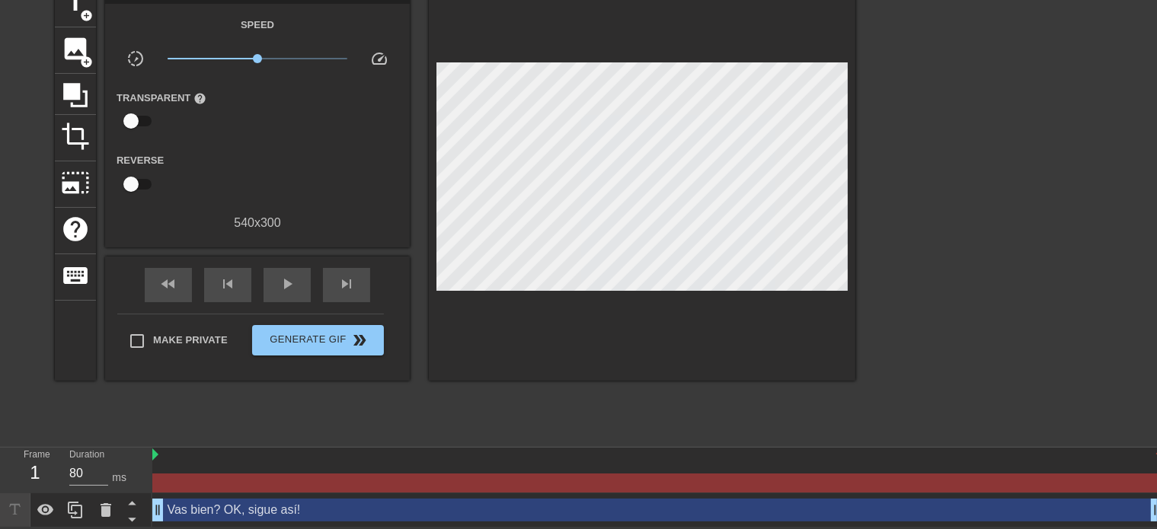
click at [37, 460] on div "1" at bounding box center [35, 472] width 23 height 27
click at [37, 461] on div "1" at bounding box center [35, 472] width 23 height 27
click at [376, 434] on div "menu_book Browse the tutorials! Gifntext.com The online gif editor Send Feedbac…" at bounding box center [578, 224] width 1157 height 607
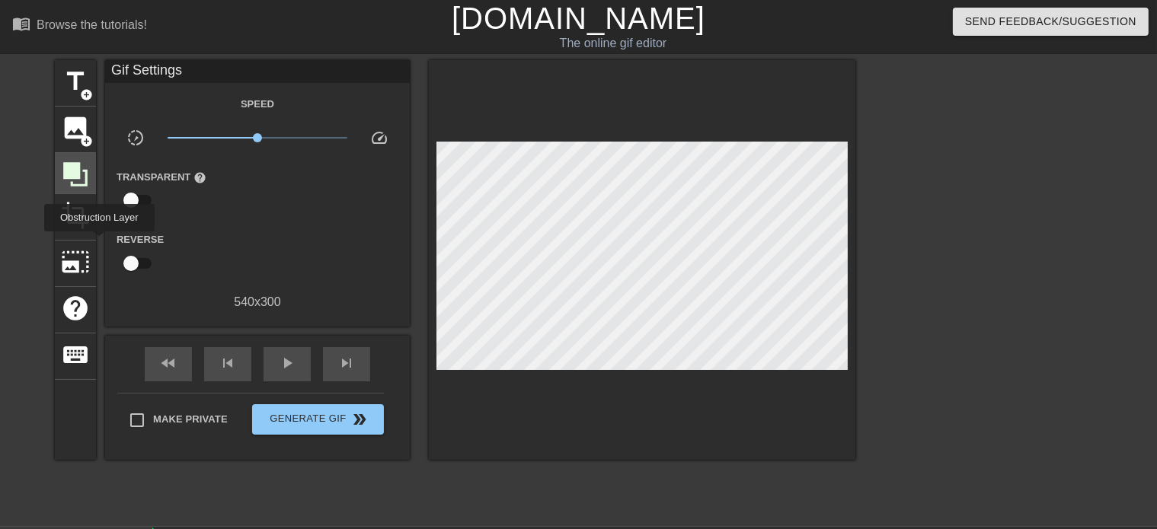
click at [90, 189] on icon at bounding box center [75, 174] width 29 height 29
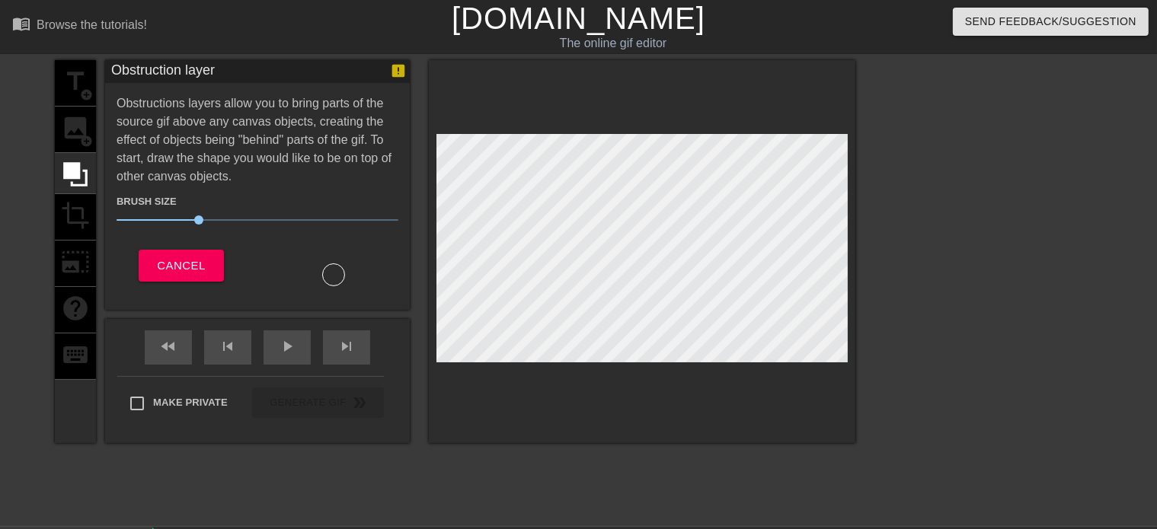
click at [78, 120] on div "title add_circle image add_circle crop photo_size_select_large help keyboard" at bounding box center [75, 251] width 41 height 383
click at [88, 370] on div "title add_circle image add_circle crop photo_size_select_large help keyboard" at bounding box center [75, 251] width 41 height 383
click at [205, 270] on span "Cancel" at bounding box center [181, 266] width 48 height 20
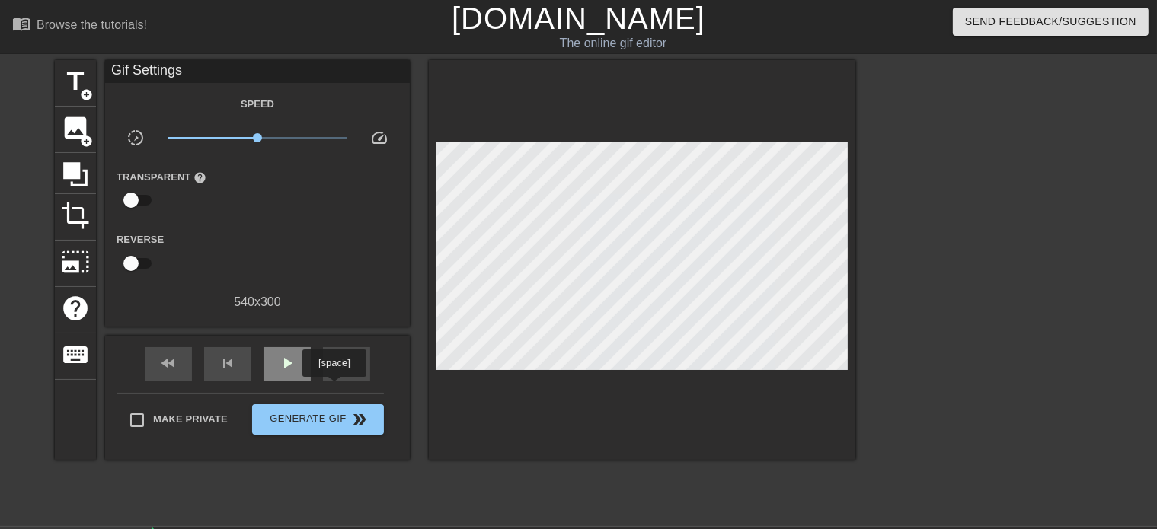
click at [296, 373] on span "play_arrow" at bounding box center [287, 363] width 18 height 18
click at [311, 382] on div "pause" at bounding box center [287, 364] width 47 height 34
drag, startPoint x: 309, startPoint y: 136, endPoint x: 200, endPoint y: 143, distance: 109.2
click at [201, 142] on div "slow_motion_video x0.100 speed" at bounding box center [257, 141] width 305 height 24
drag, startPoint x: 228, startPoint y: 141, endPoint x: 325, endPoint y: 138, distance: 97.6
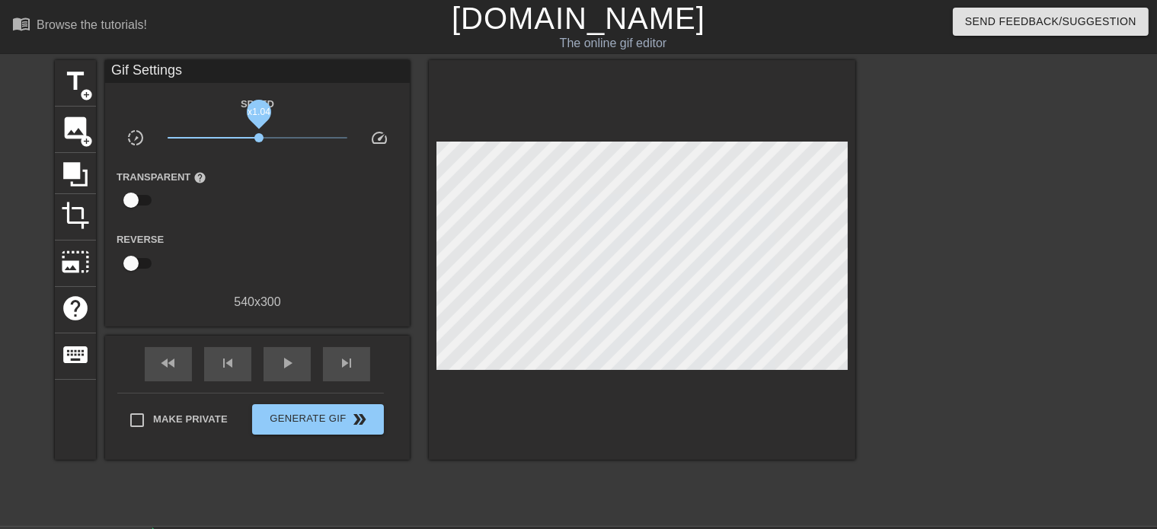
click at [325, 138] on span "x1.04" at bounding box center [258, 138] width 181 height 18
click at [311, 374] on div "play_arrow" at bounding box center [287, 364] width 47 height 34
drag, startPoint x: 321, startPoint y: 144, endPoint x: 302, endPoint y: 145, distance: 19.1
click at [302, 145] on span "x1.06" at bounding box center [258, 138] width 181 height 18
click at [296, 373] on span "pause" at bounding box center [287, 363] width 18 height 18
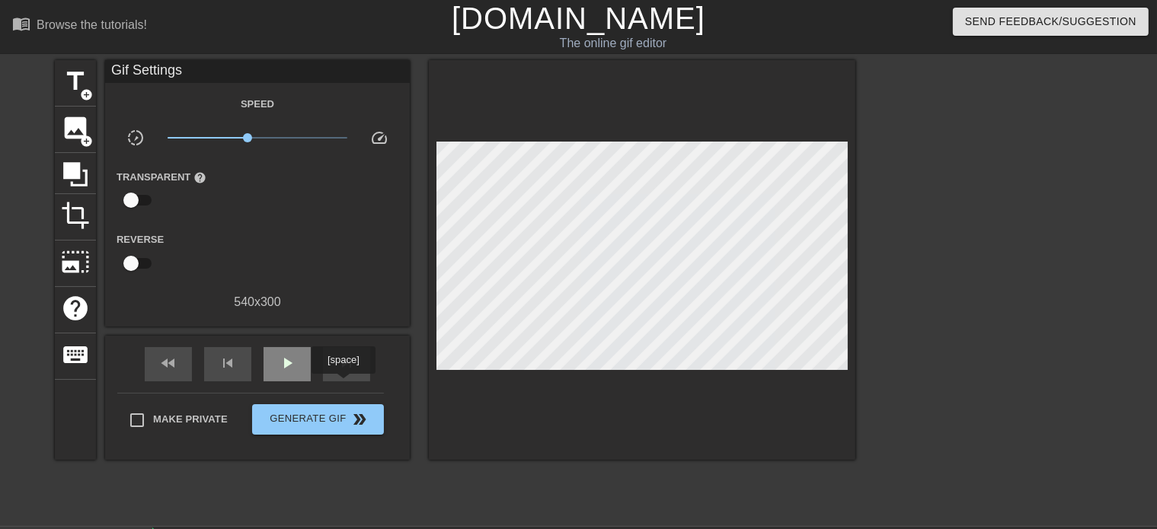
click at [296, 373] on span "play_arrow" at bounding box center [287, 363] width 18 height 18
